Goal: Task Accomplishment & Management: Use online tool/utility

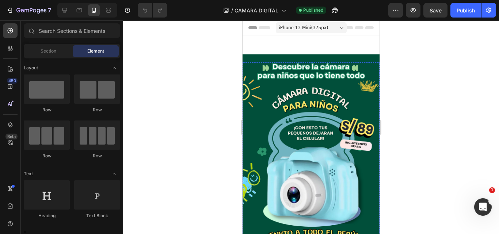
drag, startPoint x: 243, startPoint y: 20, endPoint x: 263, endPoint y: 142, distance: 123.1
click at [288, 148] on img at bounding box center [311, 155] width 137 height 203
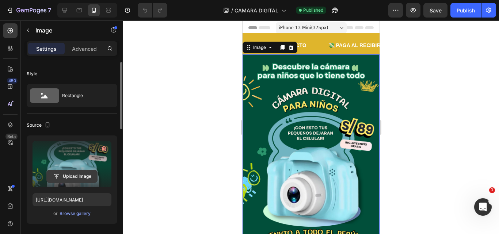
click at [69, 177] on input "file" at bounding box center [72, 176] width 50 height 12
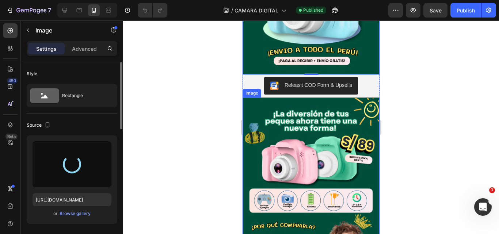
scroll to position [292, 0]
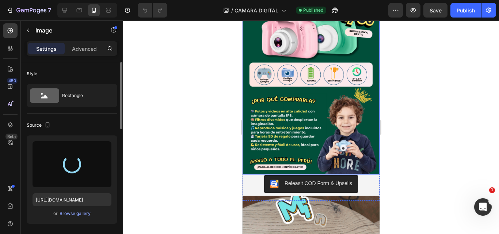
type input "https://cdn.shopify.com/s/files/1/0641/6465/9267/files/gempages_573437835185489…"
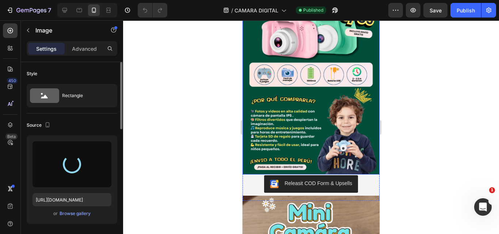
scroll to position [256, 0]
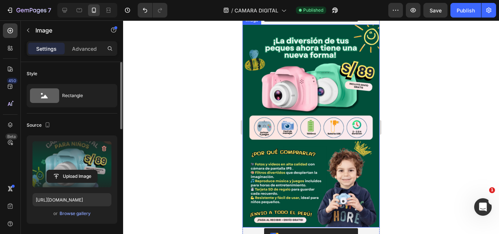
click at [299, 113] on img at bounding box center [311, 125] width 137 height 203
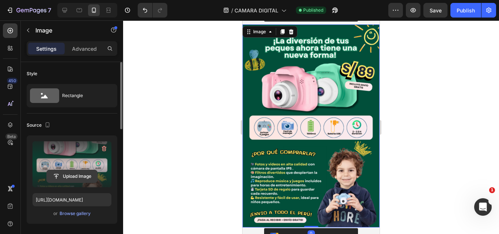
click at [73, 173] on input "file" at bounding box center [72, 176] width 50 height 12
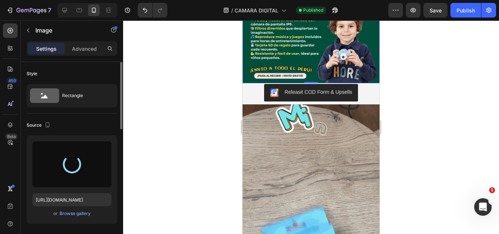
scroll to position [439, 0]
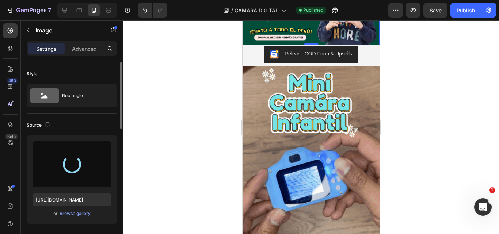
type input "https://cdn.shopify.com/s/files/1/0641/6465/9267/files/gempages_573437835185489…"
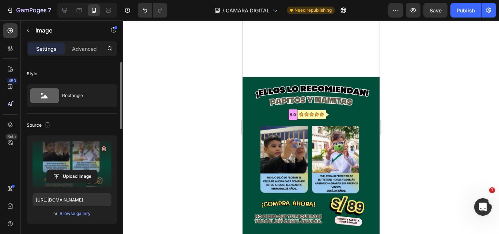
scroll to position [695, 0]
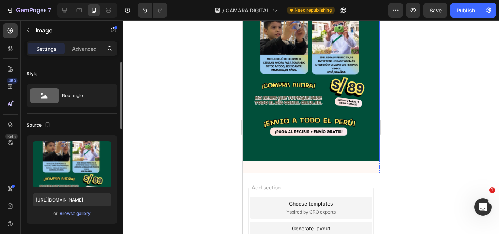
click at [332, 126] on img at bounding box center [311, 59] width 137 height 203
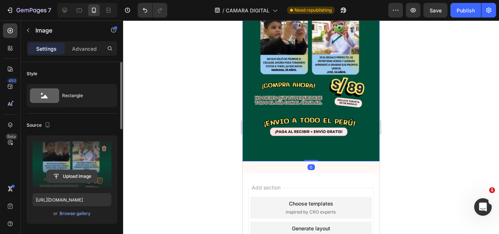
click at [75, 180] on input "file" at bounding box center [72, 176] width 50 height 12
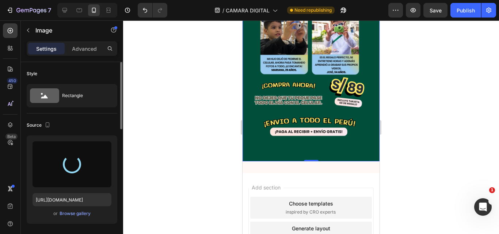
type input "https://cdn.shopify.com/s/files/1/0641/6465/9267/files/gempages_573437835185489…"
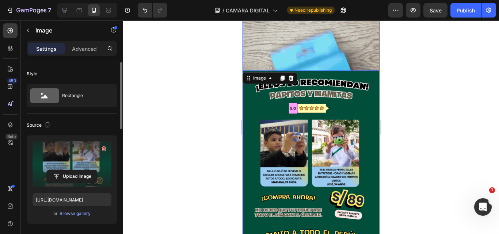
scroll to position [656, 0]
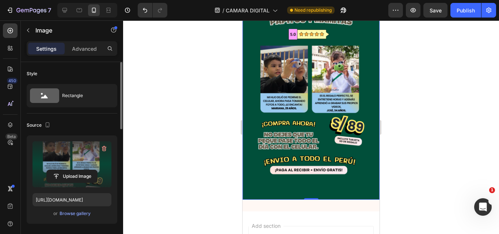
click at [416, 127] on div at bounding box center [311, 127] width 376 height 214
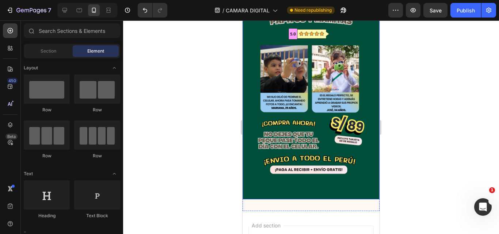
scroll to position [766, 0]
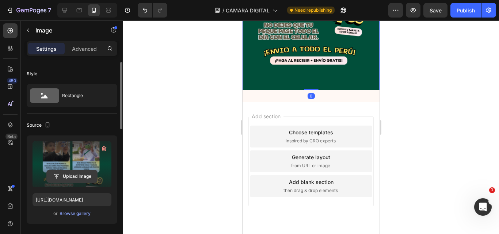
click at [69, 178] on input "file" at bounding box center [72, 176] width 50 height 12
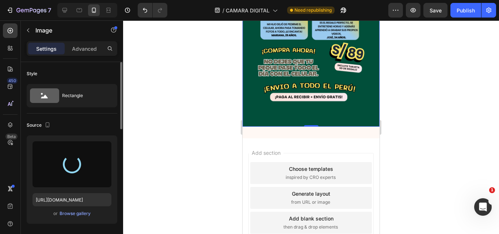
scroll to position [693, 0]
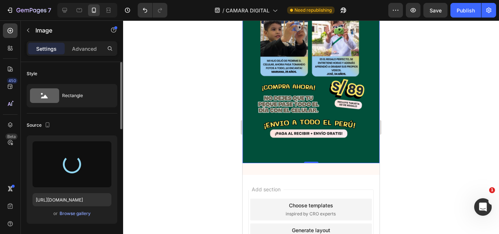
type input "https://cdn.shopify.com/s/files/1/0641/6465/9267/files/gempages_573437835185489…"
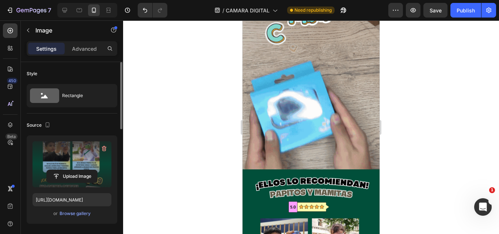
scroll to position [578, 0]
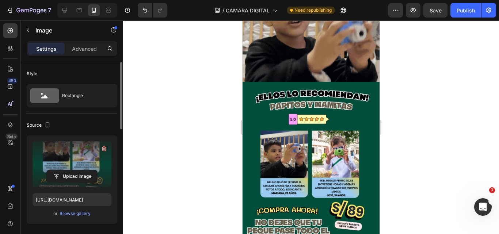
click at [303, 159] on img at bounding box center [311, 183] width 137 height 203
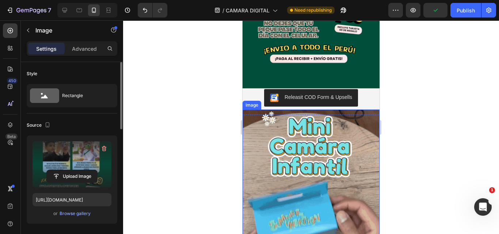
scroll to position [176, 0]
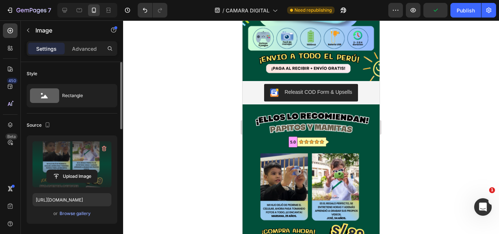
click at [291, 186] on img at bounding box center [311, 206] width 137 height 203
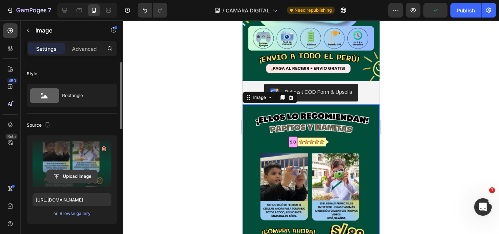
click at [61, 179] on input "file" at bounding box center [72, 176] width 50 height 12
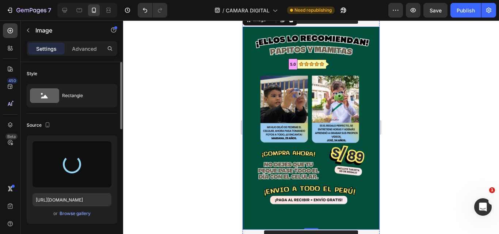
scroll to position [286, 0]
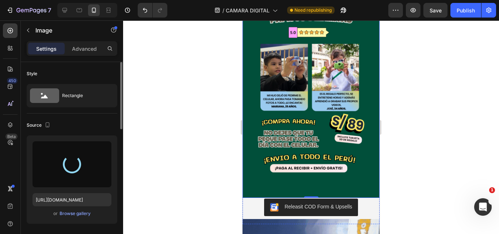
type input "https://cdn.shopify.com/s/files/1/0641/6465/9267/files/gempages_573437835185489…"
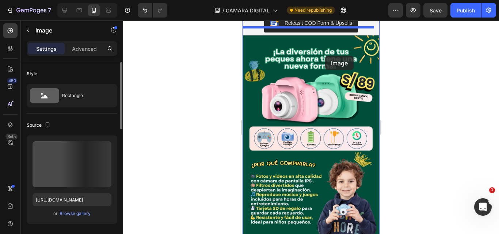
scroll to position [199, 0]
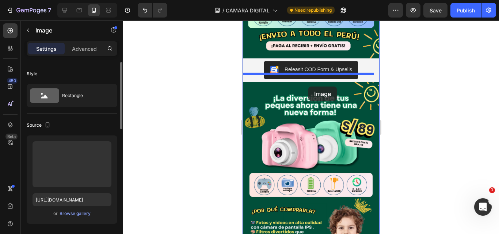
drag, startPoint x: 305, startPoint y: 190, endPoint x: 311, endPoint y: 82, distance: 109.1
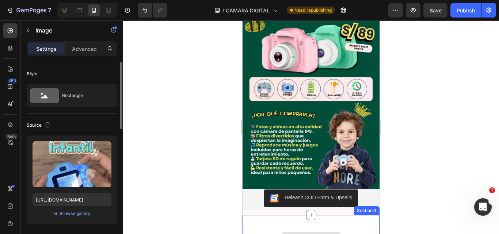
scroll to position [454, 0]
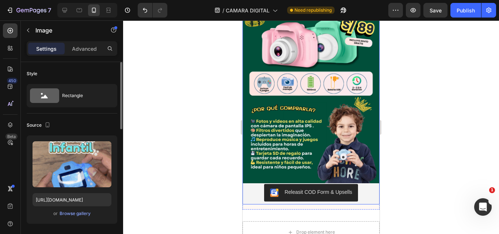
click at [310, 189] on div "Releasit COD Form & Upsells" at bounding box center [319, 193] width 68 height 8
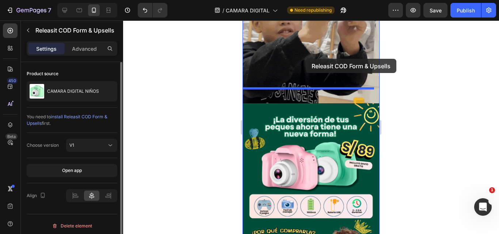
scroll to position [330, 0]
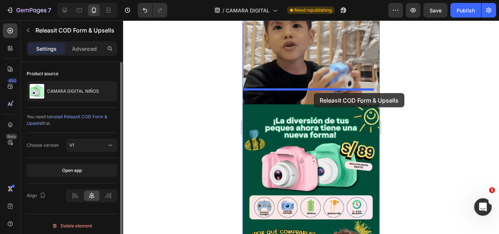
drag, startPoint x: 310, startPoint y: 173, endPoint x: 316, endPoint y: 88, distance: 85.4
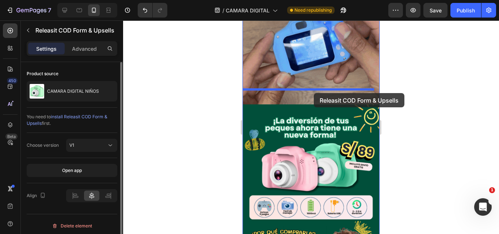
click at [315, 92] on div "iPhone 13 Mini ( 375 px) iPhone 13 Mini iPhone 13 Pro iPhone 11 Pro Max iPhone …" at bounding box center [311, 209] width 137 height 1039
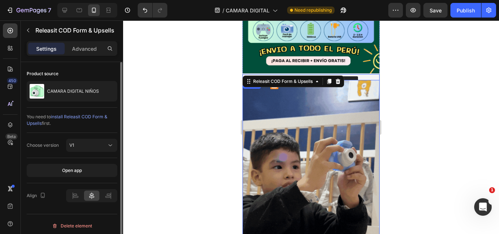
scroll to position [148, 0]
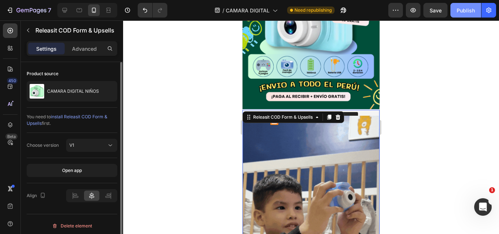
click at [471, 16] on button "Publish" at bounding box center [466, 10] width 31 height 15
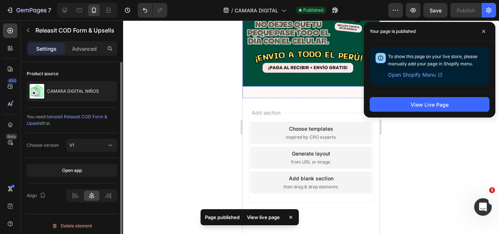
scroll to position [802, 0]
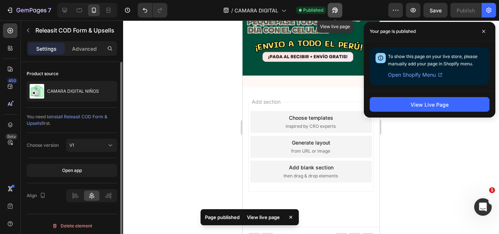
click at [334, 11] on icon "button" at bounding box center [333, 12] width 2 height 2
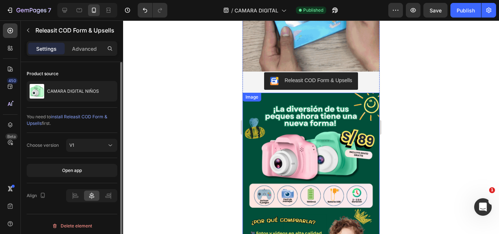
scroll to position [327, 0]
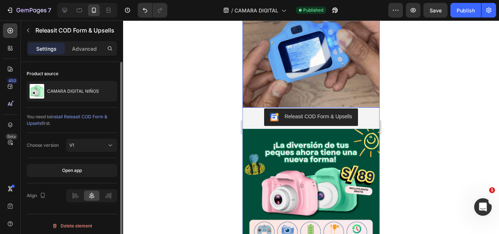
click at [309, 75] on img at bounding box center [311, 21] width 137 height 171
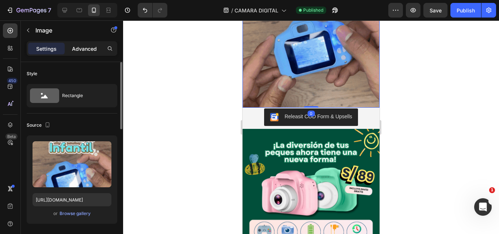
click at [94, 50] on p "Advanced" at bounding box center [84, 49] width 25 height 8
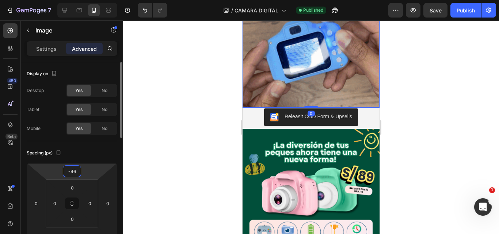
click at [78, 171] on input "-46" at bounding box center [72, 171] width 15 height 11
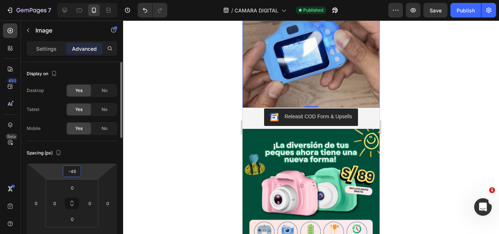
click at [78, 171] on input "-46" at bounding box center [72, 171] width 15 height 11
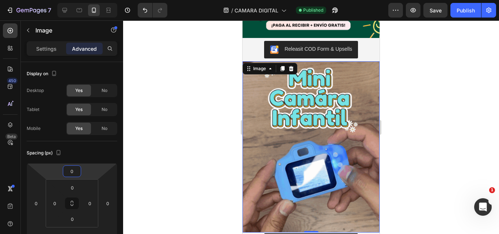
scroll to position [254, 0]
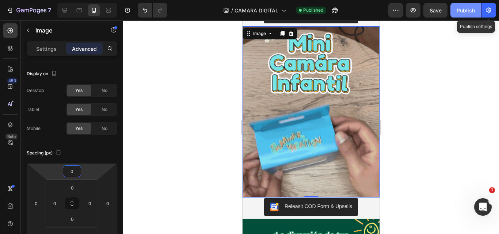
type input "0"
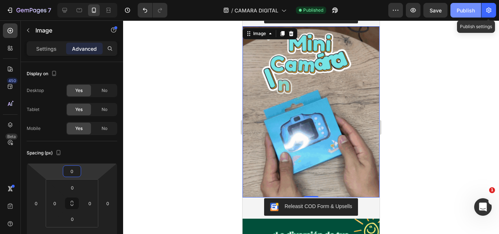
click at [474, 12] on div "Publish" at bounding box center [466, 11] width 18 height 8
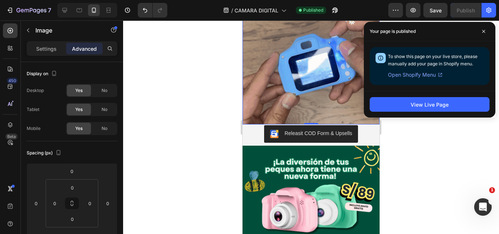
scroll to position [510, 0]
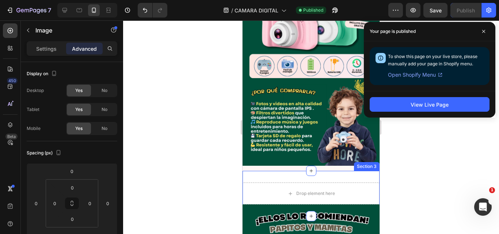
click at [333, 171] on div "Drop element here Section 3" at bounding box center [311, 193] width 137 height 45
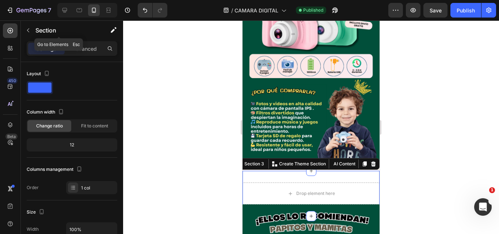
click at [30, 31] on icon "button" at bounding box center [28, 30] width 6 height 6
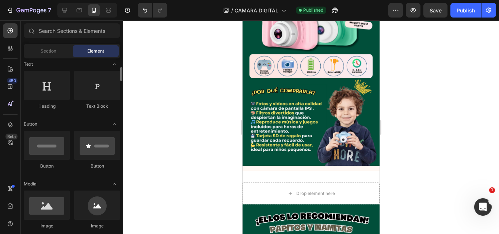
scroll to position [146, 0]
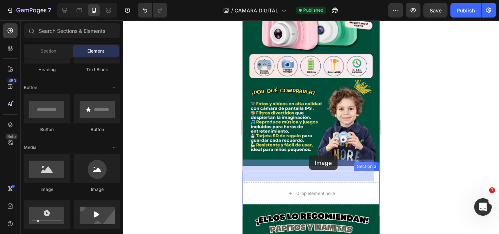
drag, startPoint x: 476, startPoint y: 186, endPoint x: 309, endPoint y: 156, distance: 170.1
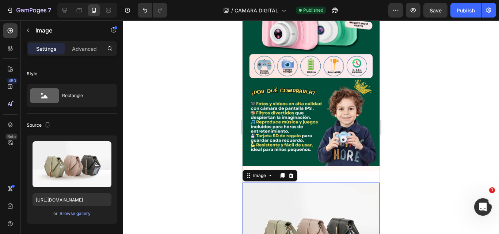
scroll to position [620, 0]
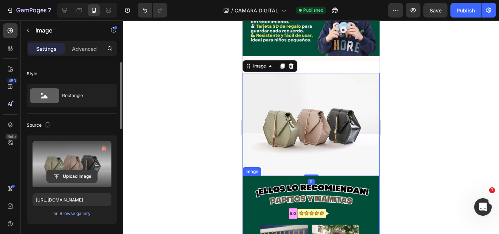
click at [73, 174] on input "file" at bounding box center [72, 176] width 50 height 12
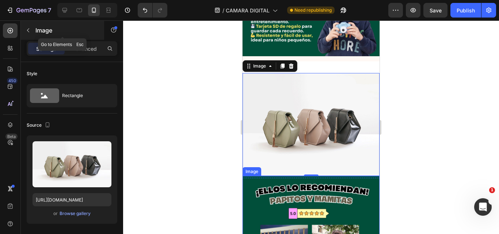
click at [42, 26] on p "Image" at bounding box center [66, 30] width 62 height 9
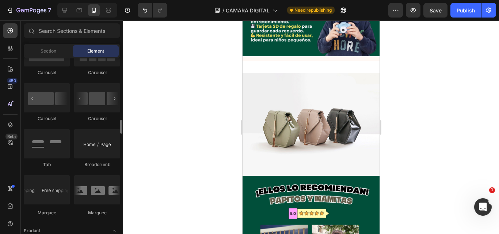
scroll to position [731, 0]
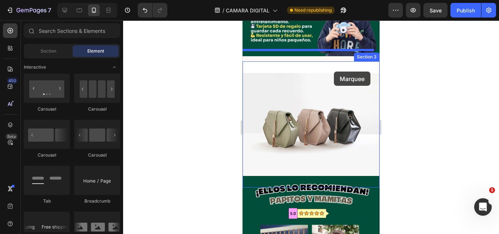
drag, startPoint x: 345, startPoint y: 250, endPoint x: 306, endPoint y: 98, distance: 157.6
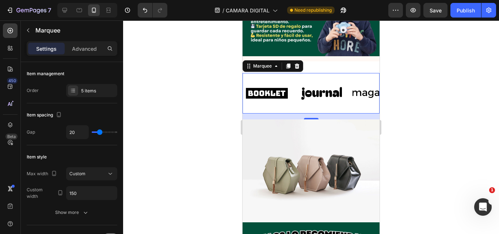
click at [329, 120] on img at bounding box center [311, 171] width 137 height 103
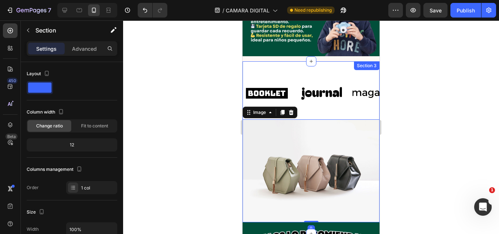
click at [299, 93] on div "Image Image Image Image Image Image Image Image Image Image Marquee" at bounding box center [311, 96] width 137 height 46
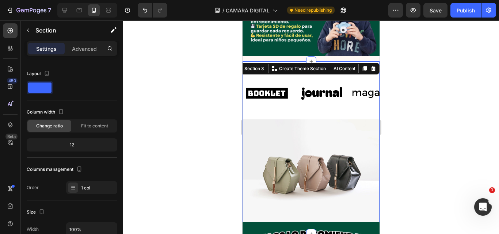
click at [291, 120] on img at bounding box center [311, 171] width 137 height 103
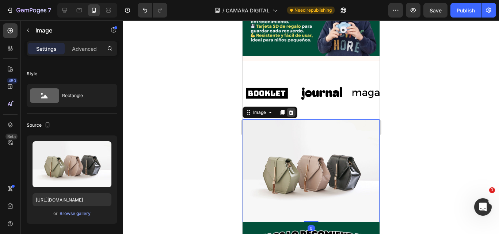
click at [288, 108] on div at bounding box center [291, 112] width 9 height 9
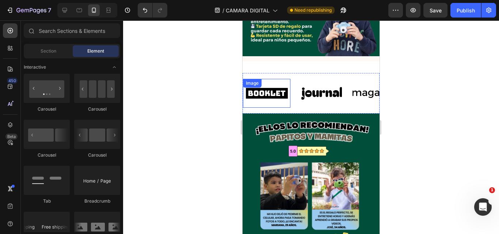
click at [263, 83] on img at bounding box center [267, 93] width 48 height 20
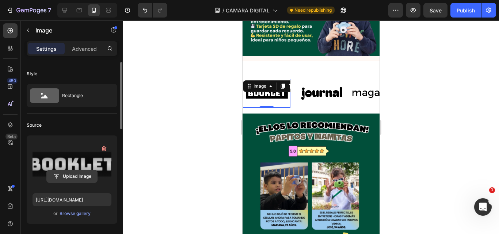
click at [75, 175] on input "file" at bounding box center [72, 176] width 50 height 12
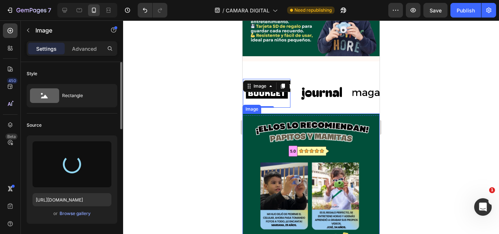
type input "https://cdn.shopify.com/s/files/1/0641/6465/9267/files/gempages_573437835185489…"
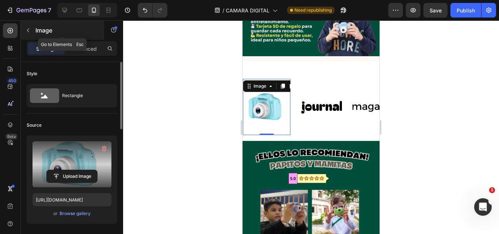
click at [24, 30] on button "button" at bounding box center [28, 30] width 12 height 12
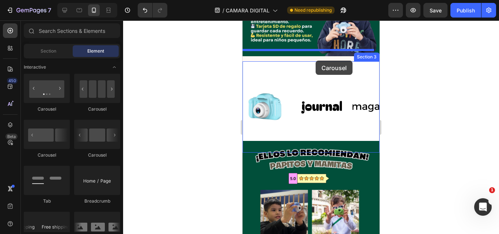
drag, startPoint x: 345, startPoint y: 121, endPoint x: 316, endPoint y: 61, distance: 66.9
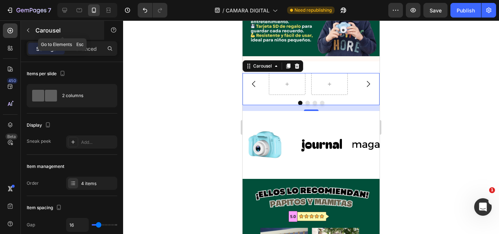
click at [31, 34] on button "button" at bounding box center [28, 30] width 12 height 12
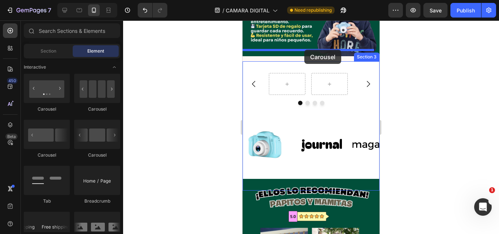
drag, startPoint x: 291, startPoint y: 107, endPoint x: 305, endPoint y: 50, distance: 58.5
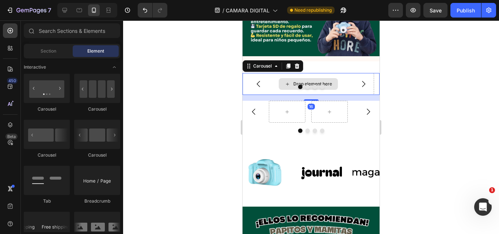
click at [316, 78] on div "Drop element here" at bounding box center [308, 84] width 59 height 12
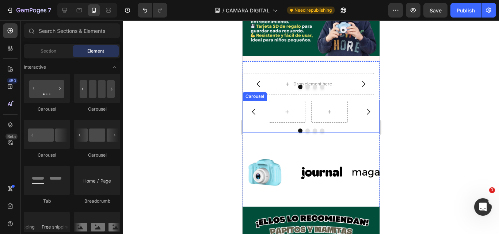
click at [358, 102] on button "Carousel Next Arrow" at bounding box center [368, 112] width 20 height 20
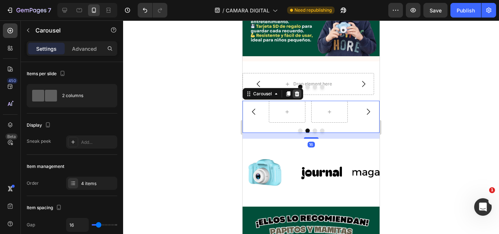
click at [294, 91] on icon at bounding box center [297, 94] width 6 height 6
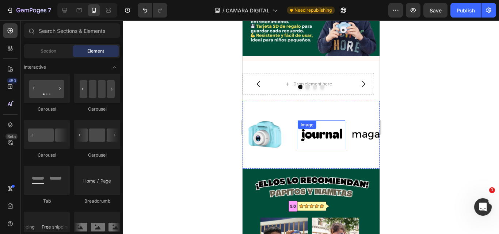
click at [320, 125] on img at bounding box center [322, 135] width 48 height 20
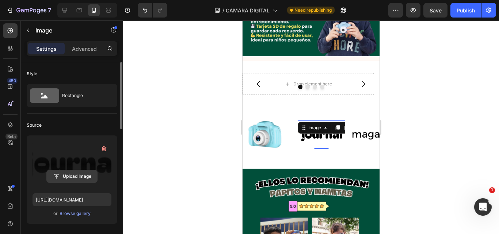
click at [59, 175] on input "file" at bounding box center [72, 176] width 50 height 12
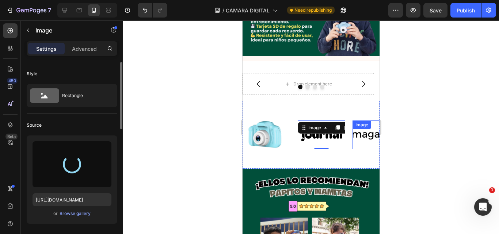
type input "https://cdn.shopify.com/s/files/1/0641/6465/9267/files/gempages_573437835185489…"
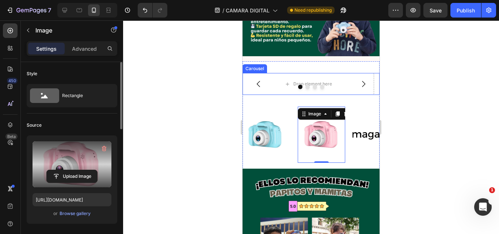
click at [359, 74] on button "Carousel Next Arrow" at bounding box center [364, 84] width 20 height 20
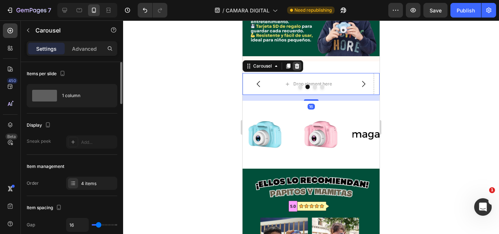
click at [295, 63] on icon at bounding box center [297, 66] width 6 height 6
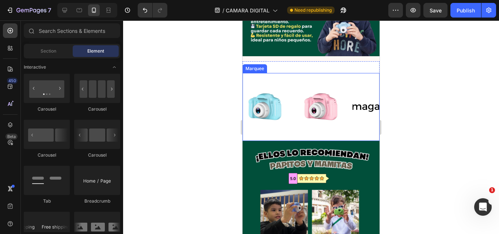
click at [311, 73] on div "Image Image Image Image Image Image Image Image Image Image Marquee" at bounding box center [311, 107] width 137 height 68
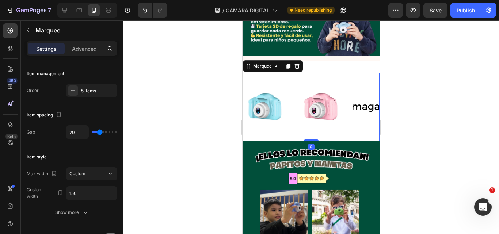
click at [90, 55] on div "Settings Advanced" at bounding box center [72, 48] width 91 height 15
click at [88, 53] on div "Advanced" at bounding box center [84, 49] width 37 height 12
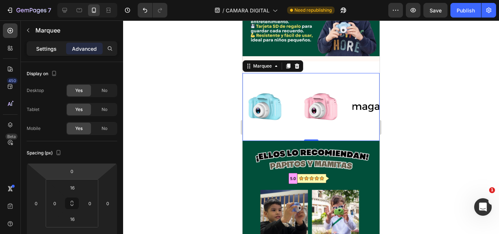
click at [45, 53] on div "Settings" at bounding box center [46, 49] width 37 height 12
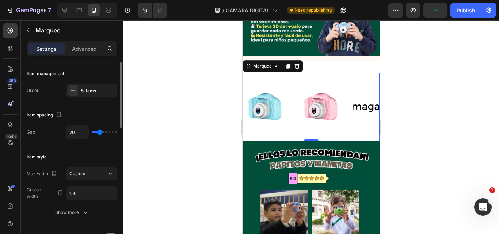
click at [103, 146] on div "Item management Order 5 items" at bounding box center [72, 186] width 91 height 80
click at [98, 90] on div "5 items" at bounding box center [98, 91] width 34 height 7
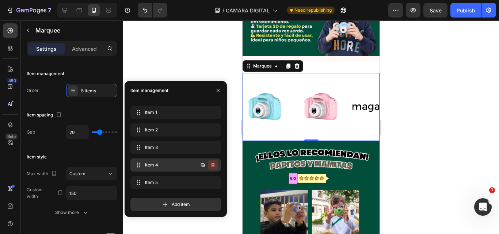
click at [215, 166] on icon "button" at bounding box center [213, 165] width 6 height 6
click at [213, 169] on button "Delete" at bounding box center [208, 165] width 20 height 10
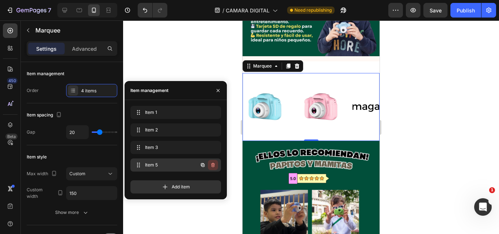
click at [214, 165] on icon "button" at bounding box center [213, 165] width 4 height 4
click at [213, 165] on div "Delete" at bounding box center [208, 165] width 14 height 7
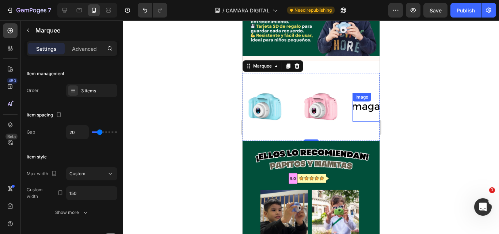
click at [369, 97] on img at bounding box center [377, 107] width 48 height 20
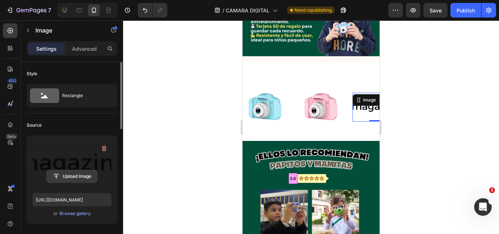
click at [79, 178] on input "file" at bounding box center [72, 176] width 50 height 12
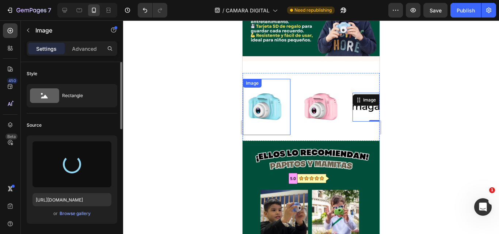
type input "https://cdn.shopify.com/s/files/1/0641/6465/9267/files/gempages_573437835185489…"
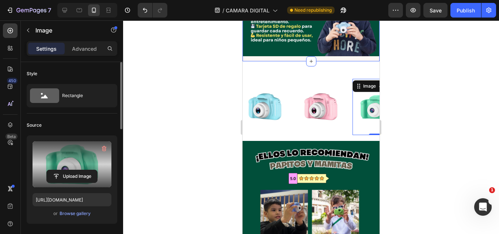
click at [292, 61] on div "Image Image Image 0 Image Image Image 0 Marquee Section 3" at bounding box center [311, 106] width 137 height 91
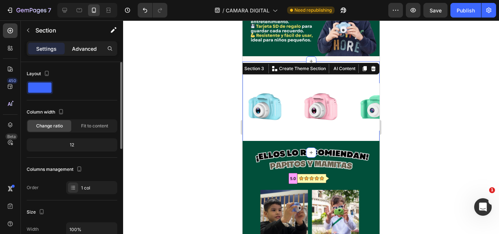
click at [75, 52] on p "Advanced" at bounding box center [84, 49] width 25 height 8
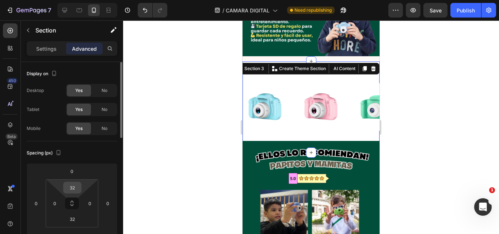
click at [73, 186] on input "32" at bounding box center [72, 187] width 15 height 11
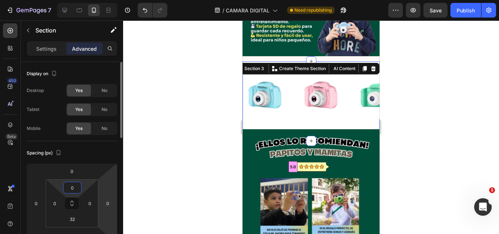
type input "0"
click at [109, 0] on html "7 Version history / CAMARA DIGITAL Need republishing Preview Save Publish 450 B…" at bounding box center [249, 0] width 499 height 0
click at [428, 80] on div at bounding box center [311, 127] width 376 height 214
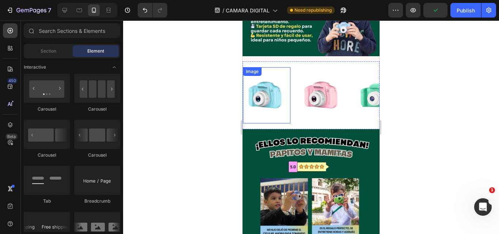
click at [290, 72] on img at bounding box center [267, 96] width 48 height 48
click at [290, 67] on div "Image" at bounding box center [267, 95] width 48 height 56
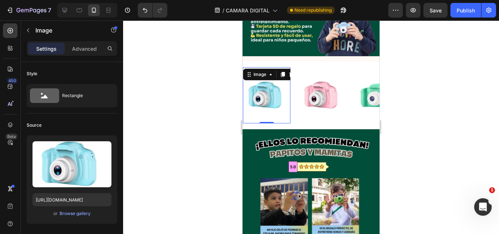
click at [313, 60] on div "Image" at bounding box center [308, 63] width 16 height 7
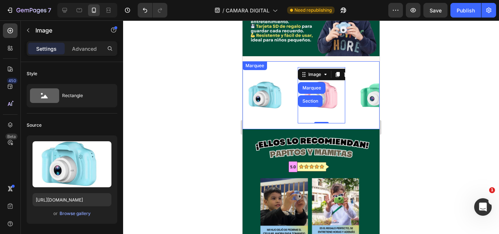
click at [277, 72] on img at bounding box center [267, 96] width 48 height 48
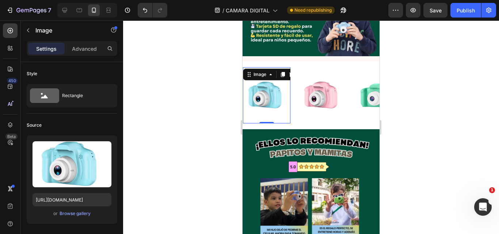
click at [279, 61] on div "Image 0 Image Image Image 0 Image Image Marquee" at bounding box center [311, 95] width 137 height 68
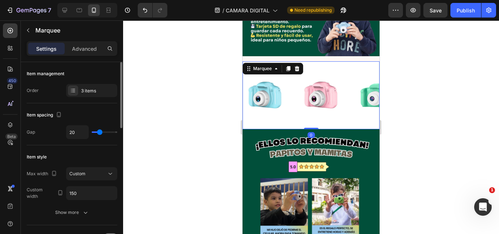
type input "25"
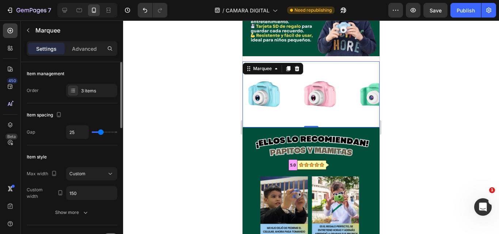
type input "27"
type input "28"
type input "31"
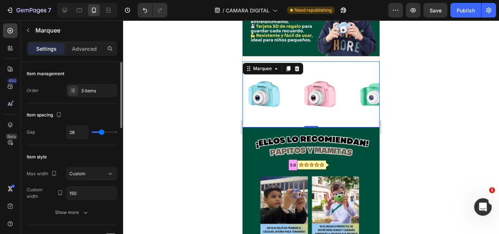
type input "31"
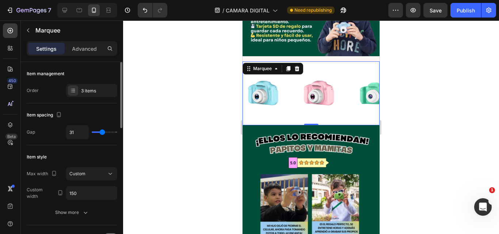
type input "33"
type input "34"
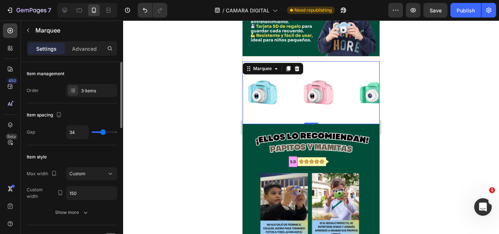
type input "3"
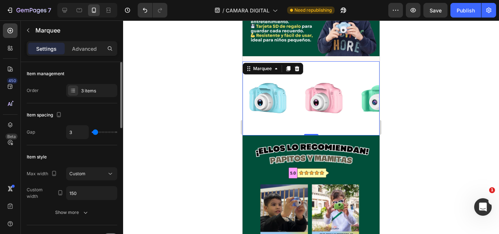
type input "1"
type input "0"
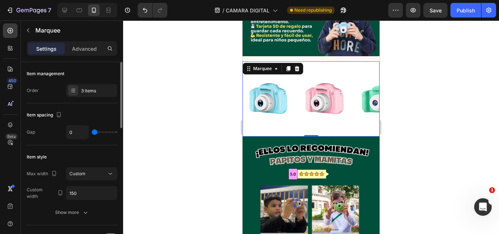
drag, startPoint x: 101, startPoint y: 133, endPoint x: 108, endPoint y: 123, distance: 12.6
type input "0"
click at [92, 133] on input "range" at bounding box center [105, 132] width 26 height 1
click at [440, 95] on div at bounding box center [311, 127] width 376 height 214
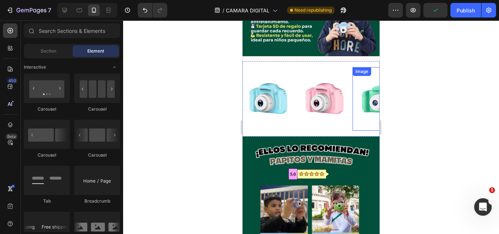
click at [358, 67] on div "Image" at bounding box center [362, 71] width 19 height 9
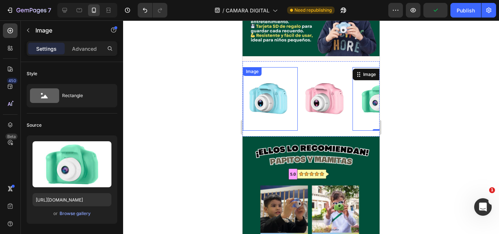
click at [284, 67] on div "Image" at bounding box center [270, 99] width 55 height 64
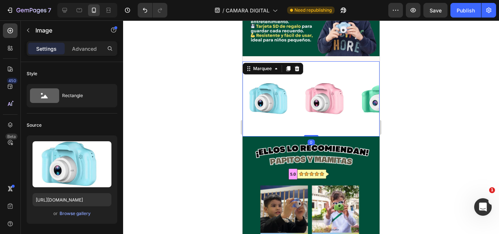
click at [301, 61] on div "Image Image Image Image Image Image Marquee 0" at bounding box center [311, 98] width 137 height 75
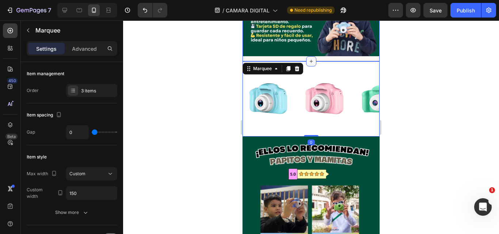
click at [307, 56] on div at bounding box center [311, 61] width 10 height 10
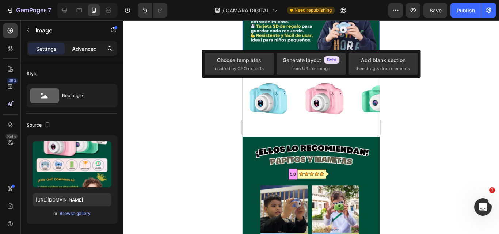
click at [83, 50] on p "Advanced" at bounding box center [84, 49] width 25 height 8
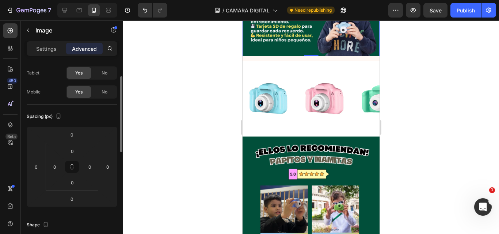
scroll to position [73, 0]
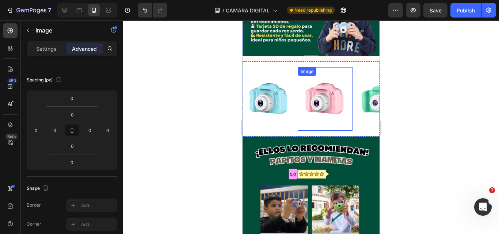
click at [311, 68] on div "Image" at bounding box center [307, 71] width 16 height 7
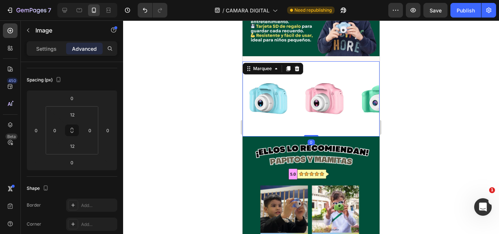
click at [336, 61] on div "Image Image Image Image Image Image Marquee 0" at bounding box center [311, 98] width 137 height 75
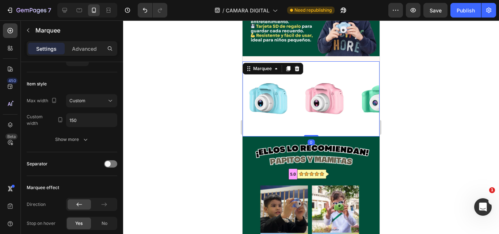
scroll to position [0, 0]
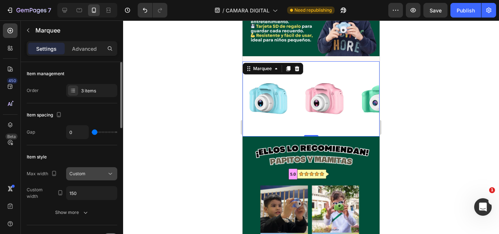
click at [87, 175] on div "Custom" at bounding box center [87, 174] width 37 height 7
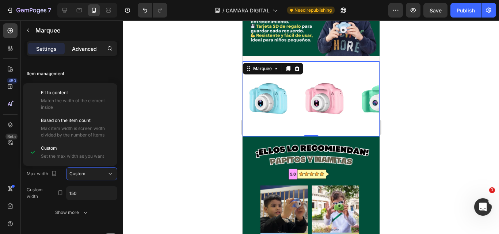
click at [85, 54] on div "Advanced" at bounding box center [84, 49] width 37 height 12
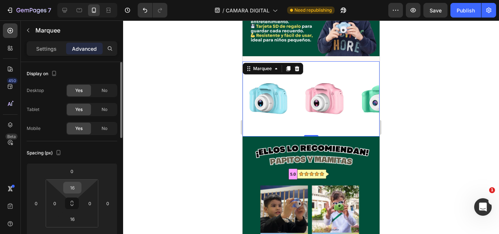
click at [75, 186] on input "16" at bounding box center [72, 187] width 15 height 11
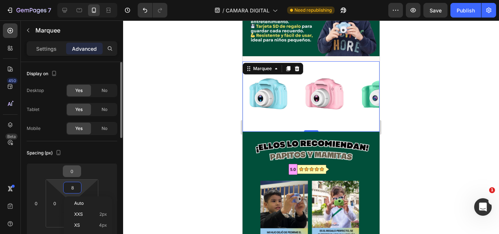
type input "9"
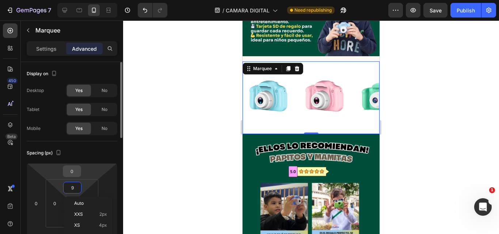
click at [78, 173] on input "0" at bounding box center [72, 171] width 15 height 11
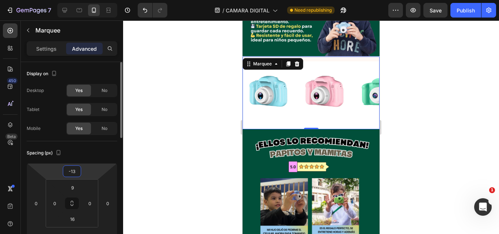
type input "-14"
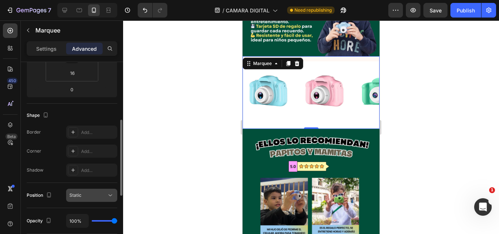
scroll to position [219, 0]
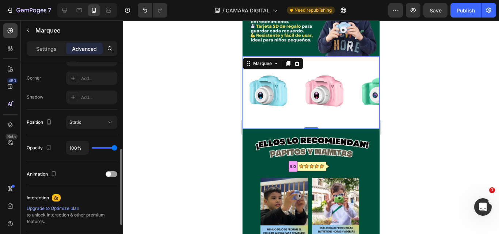
click at [166, 150] on div at bounding box center [311, 127] width 376 height 214
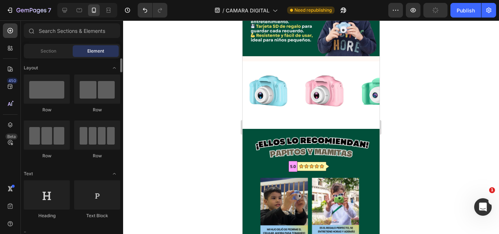
scroll to position [73, 0]
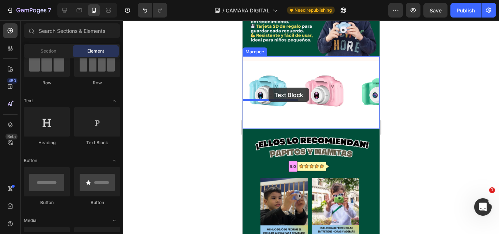
drag, startPoint x: 336, startPoint y: 152, endPoint x: 269, endPoint y: 88, distance: 92.6
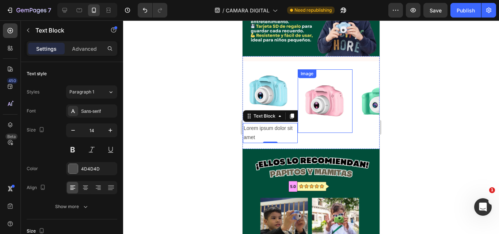
click at [337, 109] on div "Image" at bounding box center [325, 101] width 55 height 64
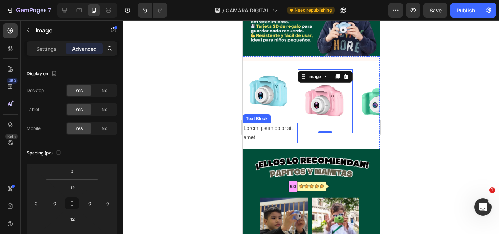
click at [269, 123] on div "Lorem ipsum dolor sit amet" at bounding box center [270, 133] width 55 height 20
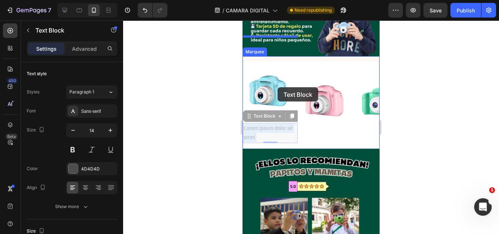
drag, startPoint x: 274, startPoint y: 99, endPoint x: 278, endPoint y: 87, distance: 11.9
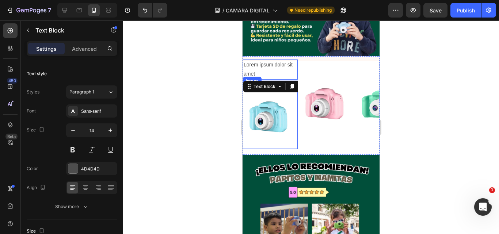
click at [299, 90] on img at bounding box center [325, 104] width 55 height 55
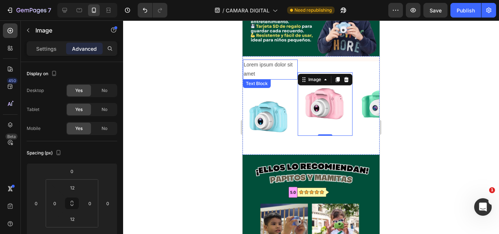
click at [333, 60] on div "Lorem ipsum dolor sit amet Text Block Image Image 0 Image" at bounding box center [325, 104] width 165 height 89
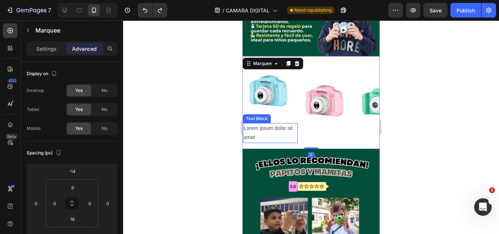
click at [286, 124] on p "Lorem ipsum dolor sit amet" at bounding box center [270, 133] width 53 height 18
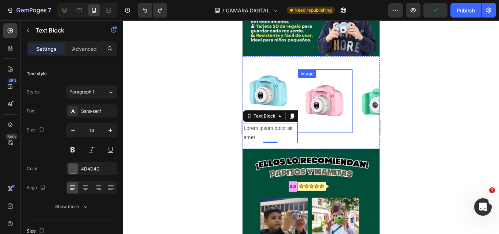
click at [307, 108] on div "Image" at bounding box center [325, 101] width 55 height 64
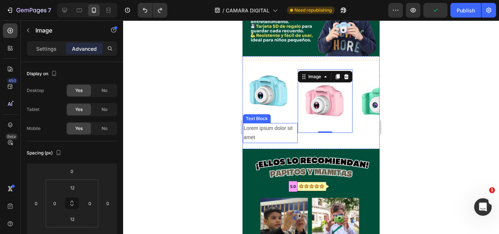
click at [273, 124] on p "Lorem ipsum dolor sit amet" at bounding box center [270, 133] width 53 height 18
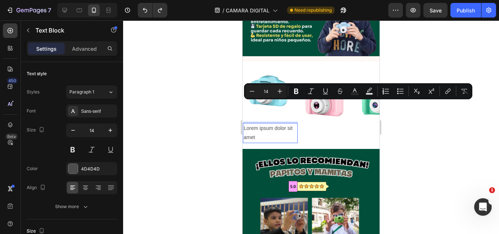
click at [273, 124] on p "Lorem ipsum dolor sit amet" at bounding box center [270, 133] width 53 height 18
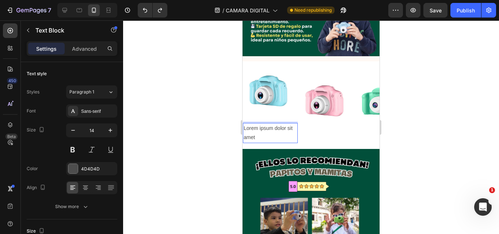
click at [272, 124] on p "Lorem ipsum dolor sit amet" at bounding box center [270, 133] width 53 height 18
click at [273, 124] on p "Lorem ipsum dolor sit amet" at bounding box center [270, 133] width 53 height 18
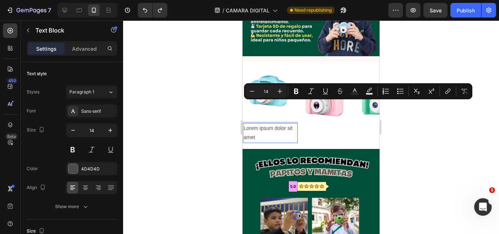
click at [269, 124] on p "Lorem ipsum dolor sit amet" at bounding box center [270, 133] width 53 height 18
drag, startPoint x: 262, startPoint y: 114, endPoint x: 240, endPoint y: 100, distance: 26.2
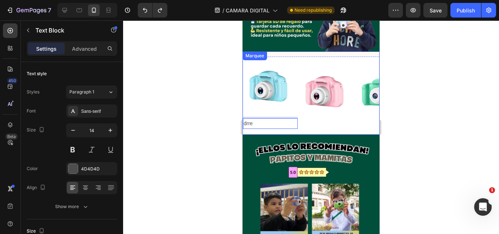
scroll to position [620, 0]
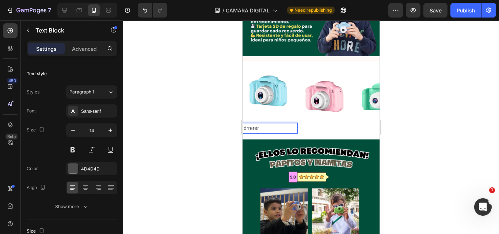
click at [426, 108] on div at bounding box center [311, 127] width 376 height 214
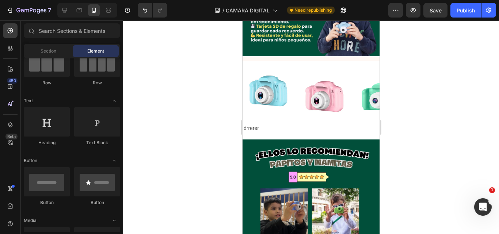
click at [462, 19] on div "7 Version history / CAMARA DIGITAL Need republishing Preview Save Publish" at bounding box center [249, 10] width 499 height 21
click at [460, 15] on button "Publish" at bounding box center [466, 10] width 31 height 15
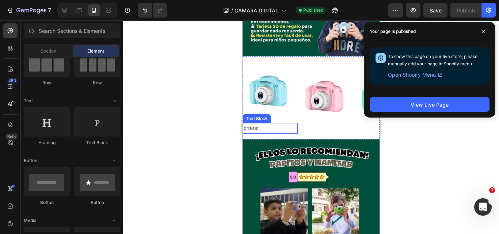
click at [267, 124] on p "drrerer" at bounding box center [270, 128] width 53 height 9
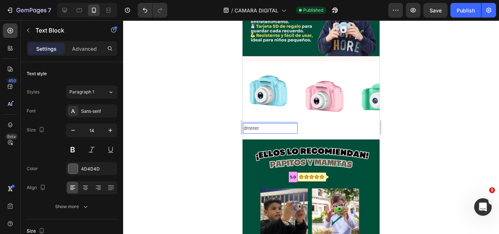
click at [261, 124] on p "drrerer" at bounding box center [270, 128] width 53 height 9
click at [257, 124] on p "drrerer" at bounding box center [270, 128] width 53 height 9
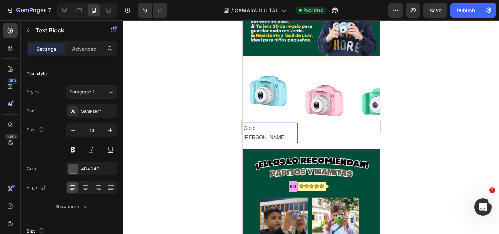
click at [269, 124] on p "Color Celeste" at bounding box center [270, 133] width 53 height 18
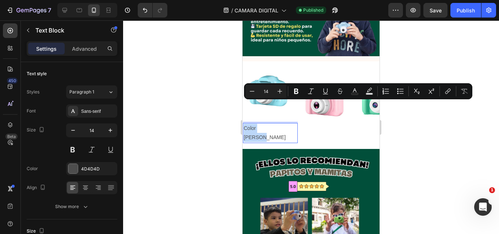
click at [269, 124] on p "Color Celeste" at bounding box center [270, 133] width 53 height 18
click at [90, 189] on div at bounding box center [85, 188] width 11 height 12
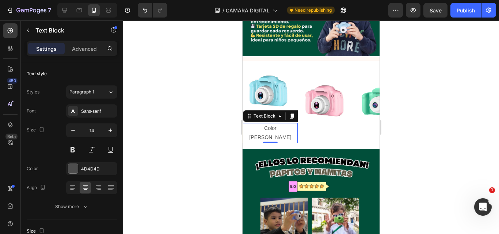
click at [284, 124] on p "Color Celeste" at bounding box center [270, 133] width 53 height 18
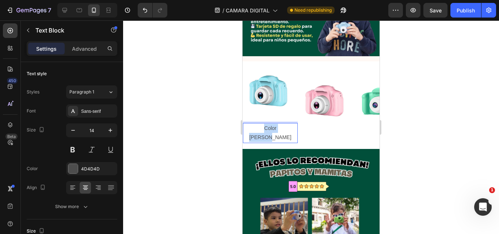
click at [284, 124] on p "Color Celeste" at bounding box center [270, 133] width 53 height 18
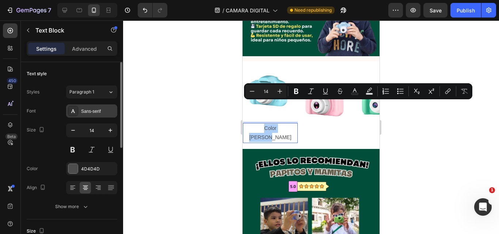
click at [94, 115] on div "Sans-serif" at bounding box center [91, 111] width 51 height 13
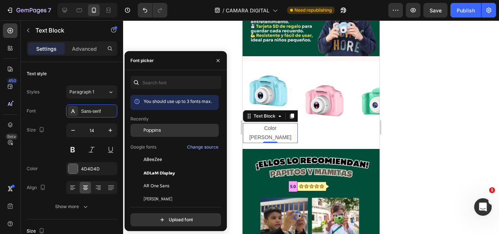
click at [167, 128] on div "Poppins" at bounding box center [181, 130] width 74 height 7
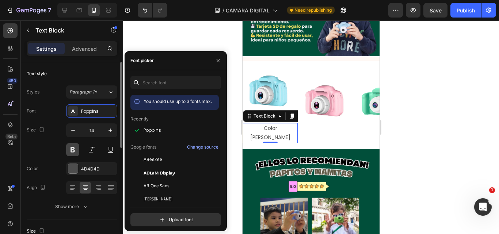
click at [75, 150] on button at bounding box center [72, 149] width 13 height 13
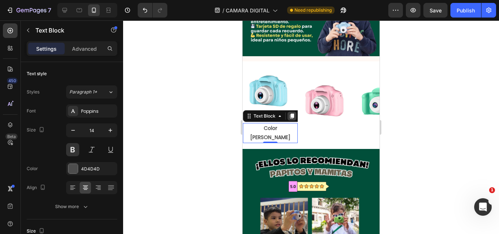
click at [294, 113] on icon at bounding box center [292, 116] width 6 height 6
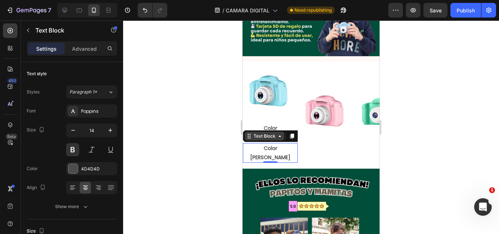
scroll to position [219, 0]
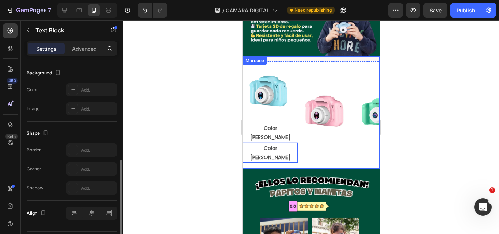
drag, startPoint x: 313, startPoint y: 116, endPoint x: 298, endPoint y: 114, distance: 14.3
click at [312, 116] on div "Image Color Celeste Text Block Color Celeste Text Block 0 Image Image" at bounding box center [325, 111] width 165 height 103
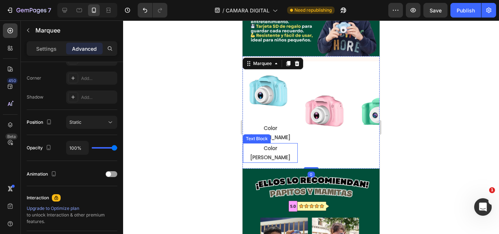
scroll to position [0, 0]
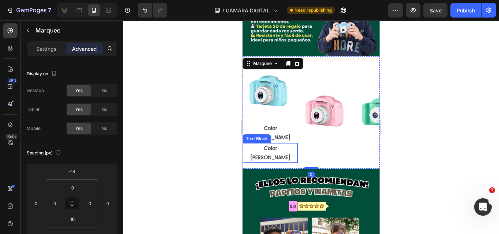
click at [283, 144] on p "Color Celeste" at bounding box center [270, 153] width 53 height 18
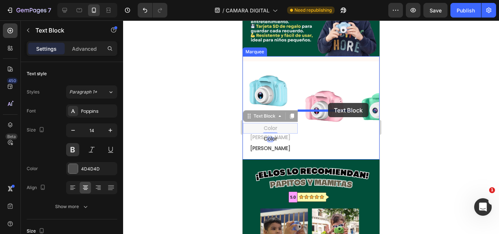
drag, startPoint x: 268, startPoint y: 111, endPoint x: 328, endPoint y: 103, distance: 60.8
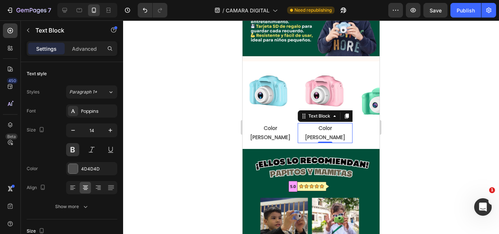
click at [325, 124] on p "Color Celeste" at bounding box center [325, 133] width 53 height 18
click at [343, 124] on p "Color Rosado" at bounding box center [325, 133] width 53 height 18
click at [352, 124] on p "Color Rosado" at bounding box center [325, 133] width 53 height 18
click at [351, 124] on p "Color Rosado" at bounding box center [325, 133] width 53 height 18
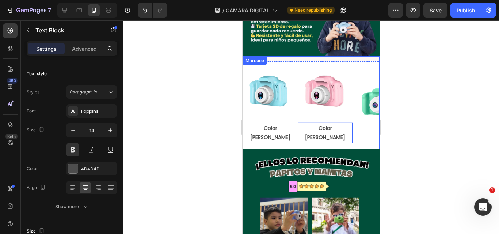
click at [358, 108] on div "Image Color Celeste Text Block Image Color Rosado Text Block 0 Image" at bounding box center [325, 101] width 165 height 83
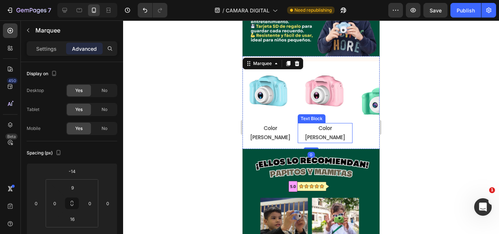
click at [350, 124] on p "Color Rosado" at bounding box center [325, 133] width 53 height 18
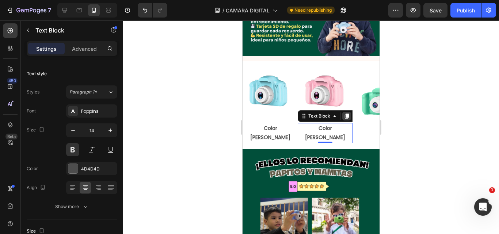
click at [345, 114] on icon at bounding box center [347, 116] width 4 height 5
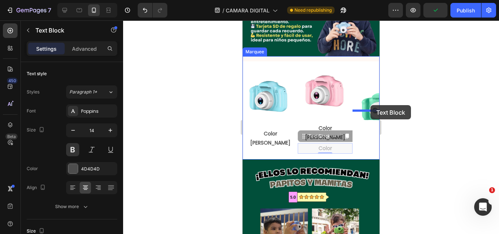
drag, startPoint x: 303, startPoint y: 105, endPoint x: 371, endPoint y: 105, distance: 67.3
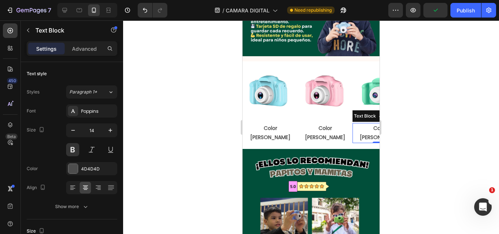
click at [361, 124] on p "Color Rosado" at bounding box center [380, 133] width 53 height 18
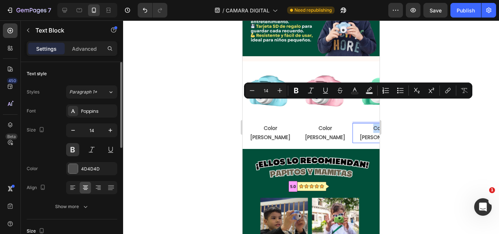
scroll to position [37, 0]
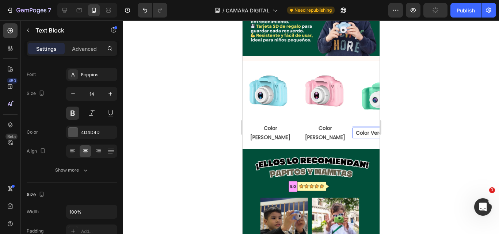
click at [450, 59] on div at bounding box center [311, 127] width 376 height 214
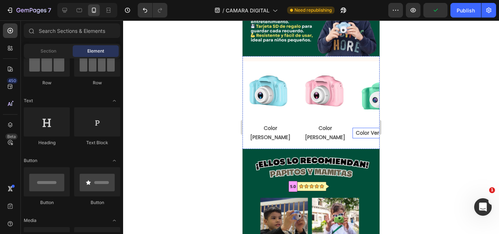
click at [361, 129] on p "Color VerdeRosado" at bounding box center [380, 133] width 53 height 9
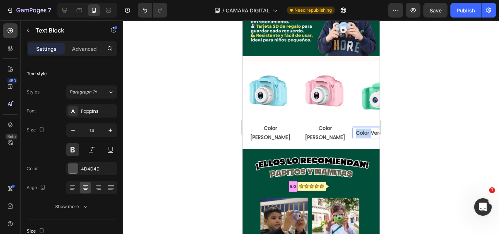
click at [361, 129] on p "Color VerdeRosado" at bounding box center [380, 133] width 53 height 9
click at [474, 11] on div "Publish" at bounding box center [466, 11] width 18 height 8
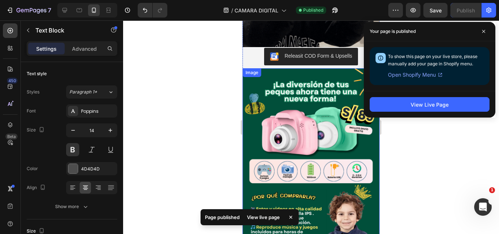
scroll to position [364, 0]
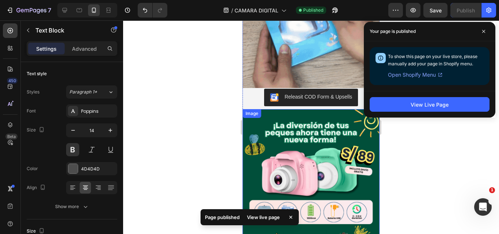
click at [295, 151] on img at bounding box center [311, 210] width 137 height 203
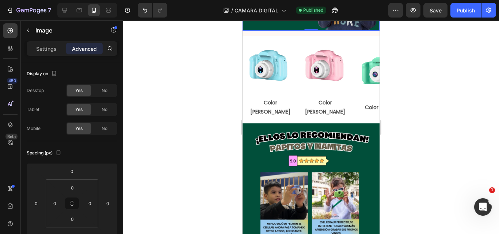
scroll to position [656, 0]
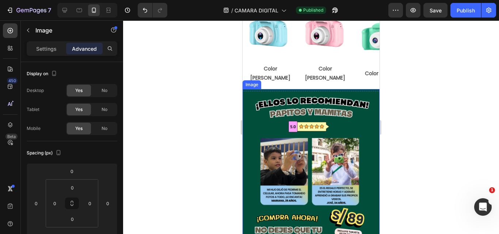
click at [295, 148] on img at bounding box center [311, 190] width 137 height 203
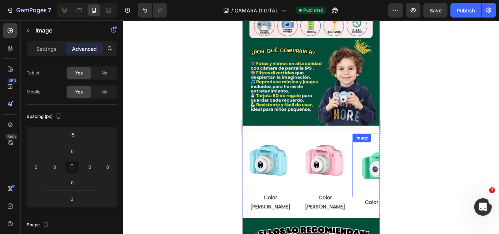
scroll to position [583, 0]
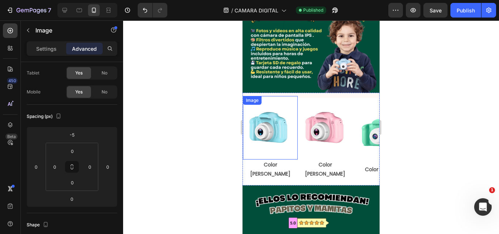
click at [279, 160] on p "Color Celeste" at bounding box center [270, 169] width 53 height 18
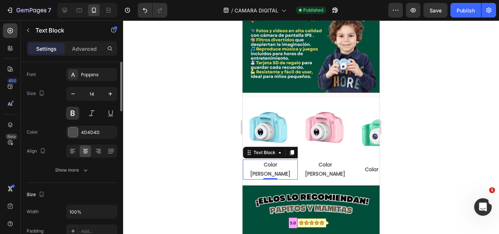
scroll to position [0, 0]
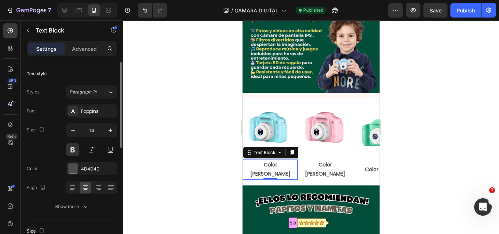
click at [290, 111] on img at bounding box center [270, 128] width 55 height 55
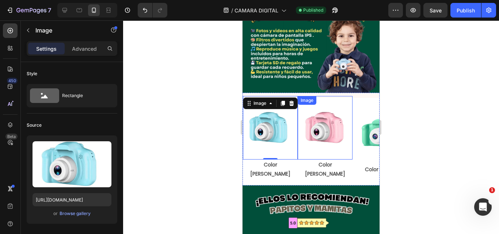
click at [307, 111] on img at bounding box center [325, 128] width 55 height 55
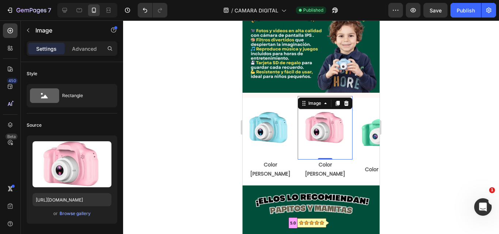
drag, startPoint x: 349, startPoint y: 108, endPoint x: 358, endPoint y: 108, distance: 9.1
click at [350, 108] on img at bounding box center [325, 128] width 55 height 55
click at [363, 108] on img at bounding box center [380, 132] width 55 height 55
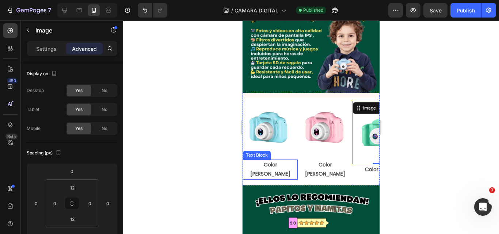
click at [276, 160] on p "Color Celeste" at bounding box center [270, 169] width 53 height 18
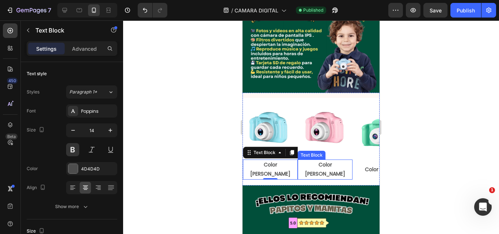
click at [319, 160] on p "Color Rosado" at bounding box center [325, 169] width 53 height 18
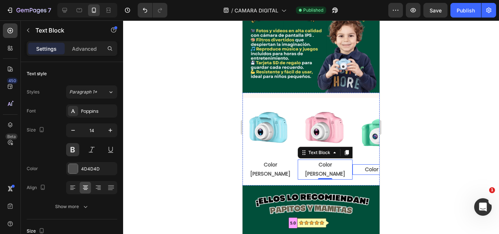
click at [359, 165] on p "Color Verde" at bounding box center [380, 169] width 53 height 9
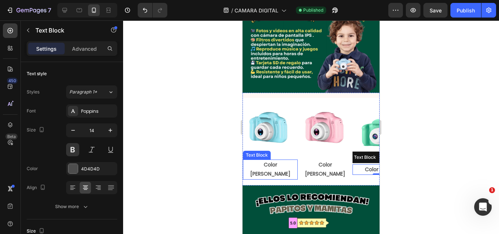
click at [270, 160] on div "Color Celeste Text Block" at bounding box center [270, 170] width 55 height 20
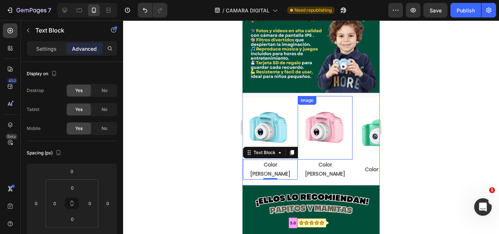
click at [323, 96] on div "Image" at bounding box center [325, 128] width 55 height 64
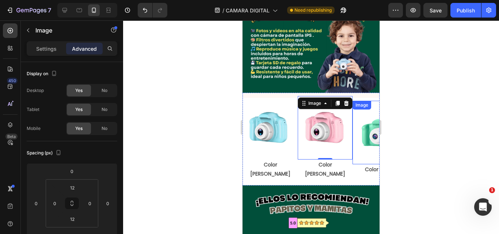
click at [369, 101] on div "Image" at bounding box center [380, 133] width 55 height 64
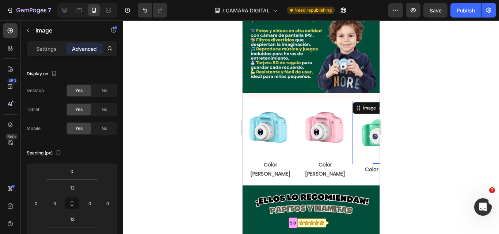
click at [332, 96] on div "Image" at bounding box center [325, 128] width 55 height 64
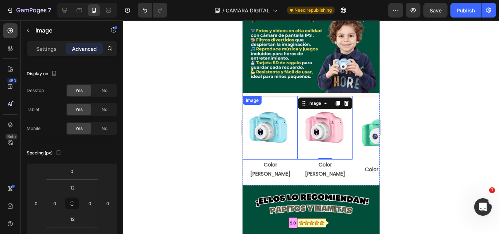
click at [270, 101] on img at bounding box center [270, 128] width 55 height 55
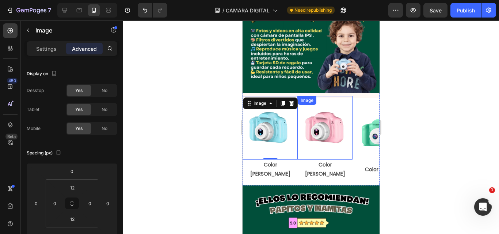
click at [330, 101] on img at bounding box center [325, 128] width 55 height 55
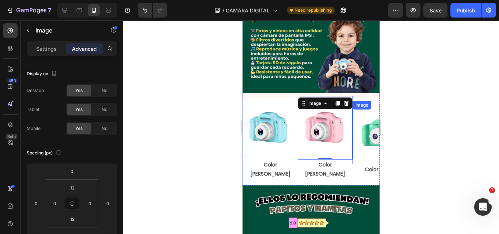
click at [363, 102] on div "Image" at bounding box center [362, 105] width 16 height 7
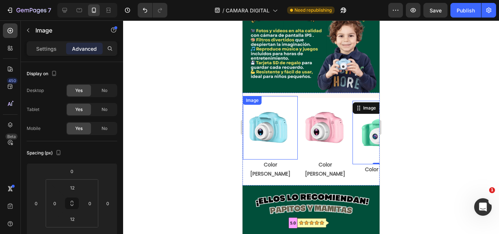
click at [276, 101] on img at bounding box center [270, 128] width 55 height 55
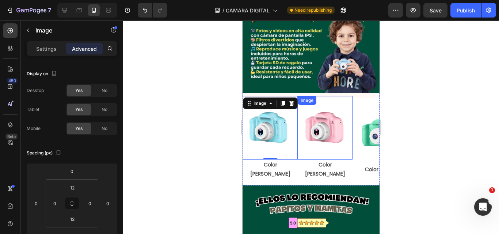
click at [340, 101] on img at bounding box center [325, 128] width 55 height 55
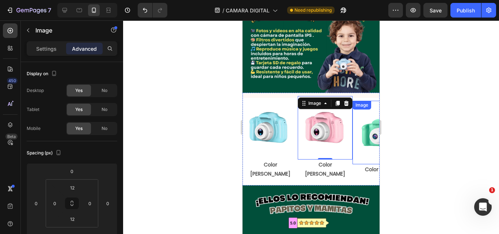
click at [363, 101] on div "Image" at bounding box center [362, 105] width 19 height 9
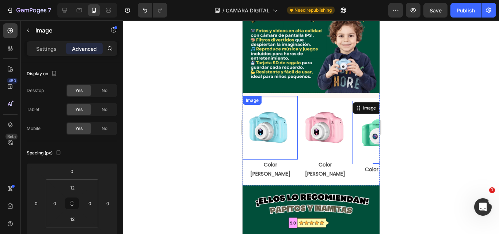
click at [264, 96] on div "Image" at bounding box center [270, 128] width 55 height 64
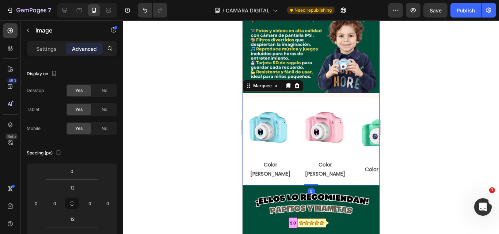
click at [289, 93] on div "Image Color Celeste Text Block Image Color Rosado Text Block Image Color Verde …" at bounding box center [311, 139] width 137 height 92
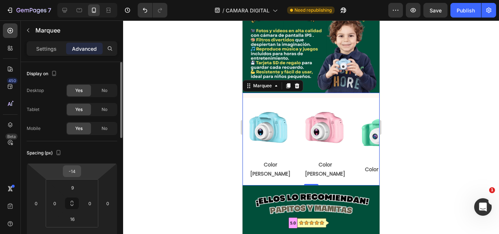
click at [80, 174] on div "-14" at bounding box center [72, 172] width 18 height 12
click at [58, 0] on html "7 Version history / CAMARA DIGITAL Need republishing Preview Save Publish 450 B…" at bounding box center [249, 0] width 499 height 0
click at [71, 185] on input "9" at bounding box center [72, 187] width 15 height 11
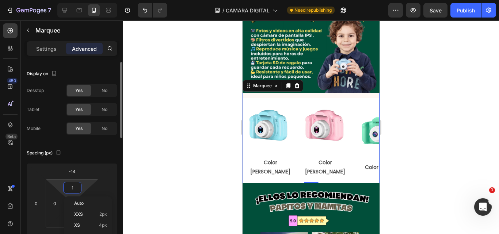
type input "0"
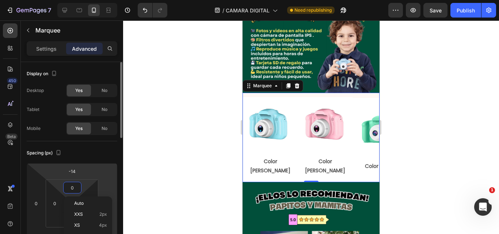
click at [113, 0] on html "7 Version history / CAMARA DIGITAL Need republishing Preview Save Publish 450 B…" at bounding box center [249, 0] width 499 height 0
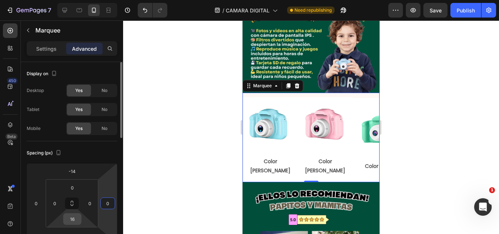
click at [74, 219] on input "16" at bounding box center [72, 219] width 15 height 11
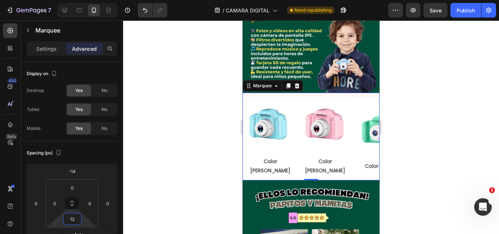
type input "11"
click at [289, 157] on p "Color Celeste" at bounding box center [270, 166] width 53 height 18
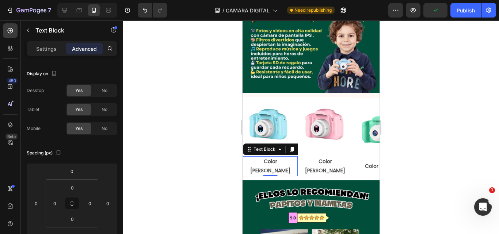
click at [281, 157] on p "Color Celeste" at bounding box center [270, 166] width 53 height 18
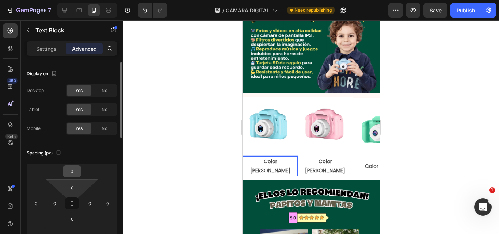
click at [78, 173] on input "0" at bounding box center [72, 171] width 15 height 11
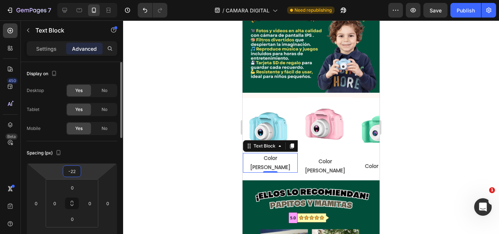
type input "-23"
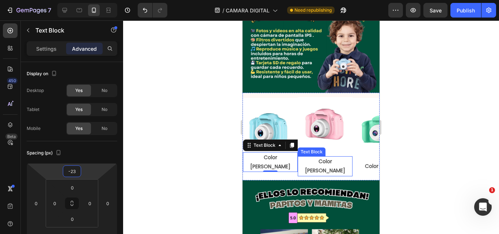
click at [325, 157] on p "Color Rosado" at bounding box center [325, 166] width 53 height 18
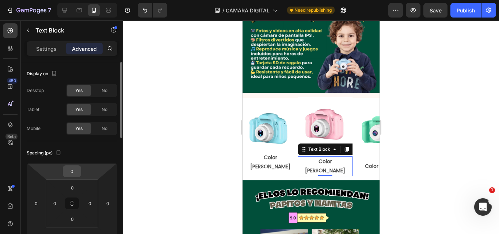
click at [83, 0] on html "7 Version history / CAMARA DIGITAL Need republishing Preview Save Publish 450 B…" at bounding box center [249, 0] width 499 height 0
click at [75, 175] on input "0" at bounding box center [72, 171] width 15 height 11
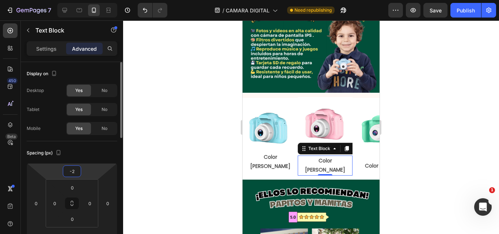
type input "-23"
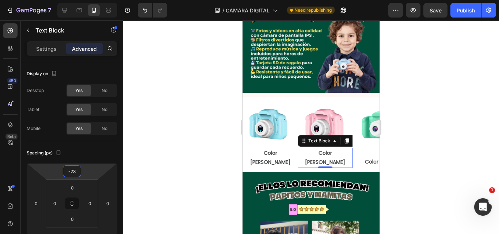
click at [136, 165] on div at bounding box center [311, 127] width 376 height 214
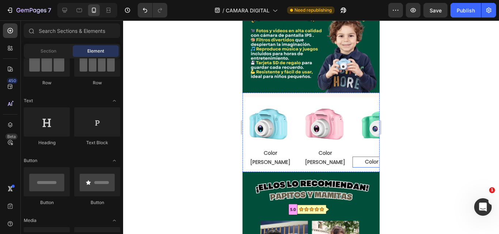
click at [371, 158] on p "Color Verde" at bounding box center [380, 162] width 53 height 9
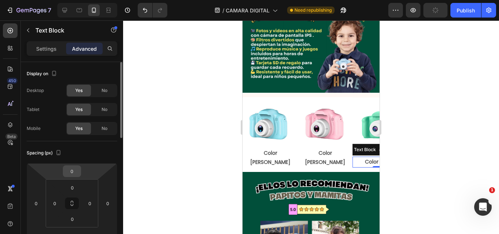
click at [73, 174] on input "0" at bounding box center [72, 171] width 15 height 11
type input "-23"
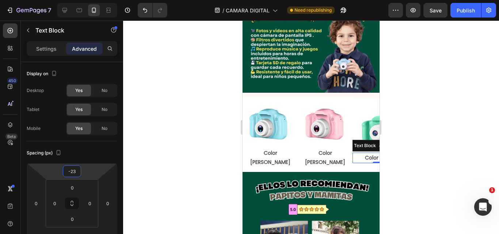
click at [147, 161] on div at bounding box center [311, 127] width 376 height 214
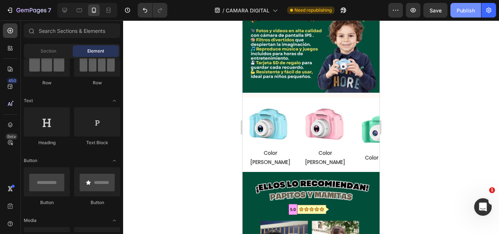
click at [477, 14] on button "Publish" at bounding box center [466, 10] width 31 height 15
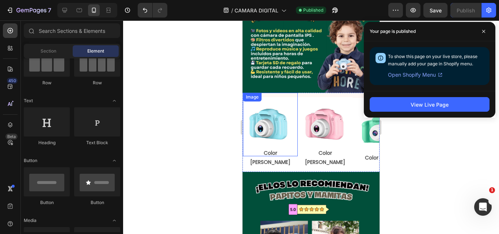
click at [264, 97] on img at bounding box center [270, 124] width 55 height 55
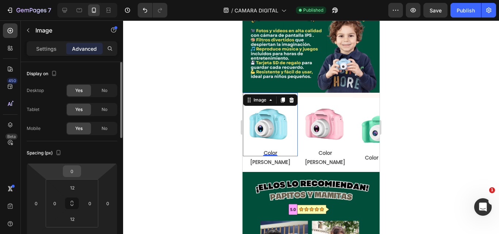
click at [74, 171] on input "0" at bounding box center [72, 171] width 15 height 11
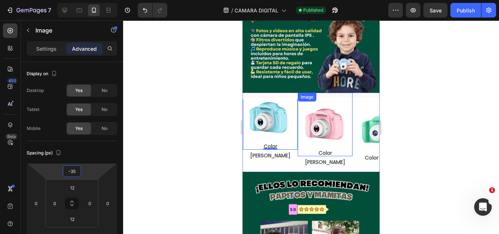
type input "-34"
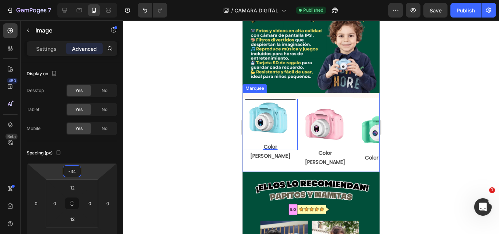
click at [269, 131] on div "Image 0 Color Celeste Text Block Image Color Rosado Text Block Image Color Verd…" at bounding box center [325, 130] width 165 height 75
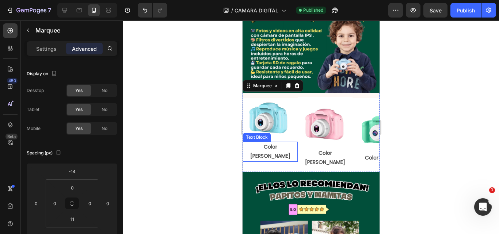
click at [269, 143] on p "Color Celeste" at bounding box center [270, 152] width 53 height 18
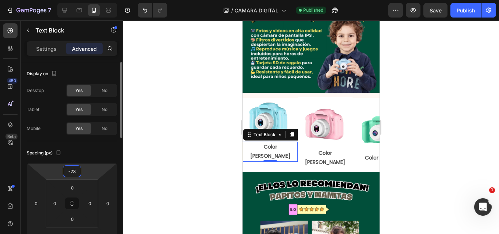
click at [69, 172] on input "-23" at bounding box center [72, 171] width 15 height 11
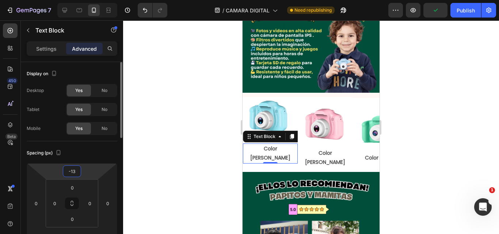
type input "-12"
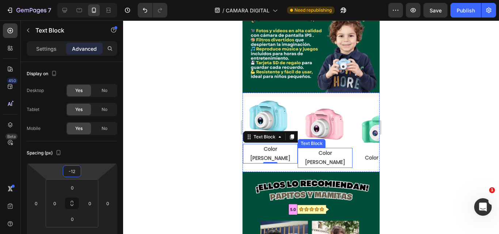
click at [331, 137] on div "Image Color Celeste Text Block 0 Image Color Rosado Text Block Image Color Verd…" at bounding box center [311, 132] width 137 height 79
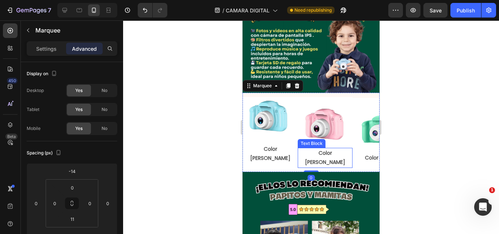
click at [329, 149] on p "Color Rosado" at bounding box center [325, 158] width 53 height 18
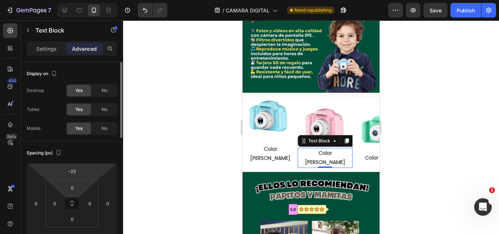
click at [69, 0] on html "7 Version history / CAMARA DIGITAL Need republishing Preview Save Publish 450 B…" at bounding box center [249, 0] width 499 height 0
click at [73, 173] on input "-23" at bounding box center [72, 171] width 15 height 11
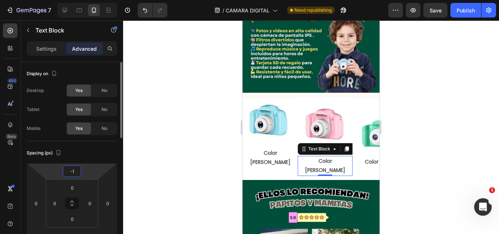
type input "-12"
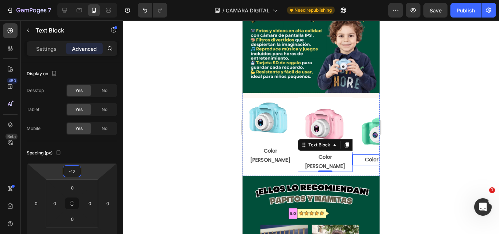
click at [370, 155] on p "Color Verde" at bounding box center [380, 159] width 53 height 9
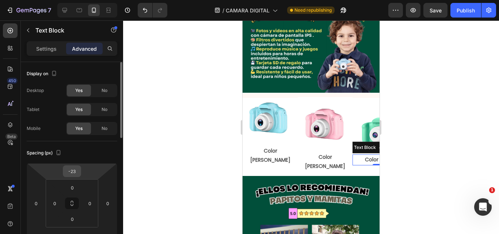
click at [71, 171] on input "-23" at bounding box center [72, 171] width 15 height 11
type input "-12"
click at [172, 153] on div at bounding box center [311, 127] width 376 height 214
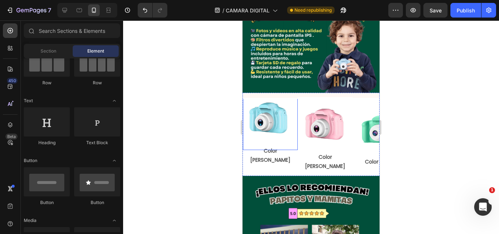
click at [266, 96] on img at bounding box center [270, 118] width 55 height 55
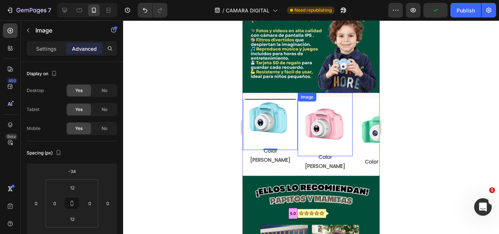
click at [318, 108] on img at bounding box center [325, 124] width 55 height 55
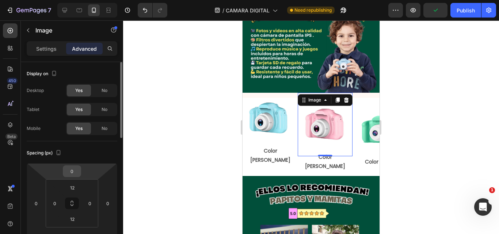
click at [76, 173] on input "0" at bounding box center [72, 171] width 15 height 11
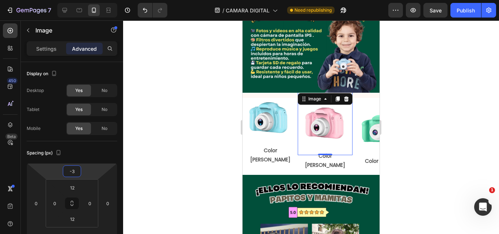
type input "-34"
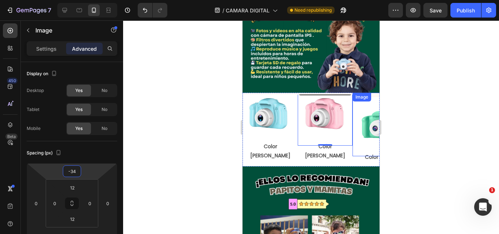
click at [362, 102] on img at bounding box center [380, 124] width 55 height 55
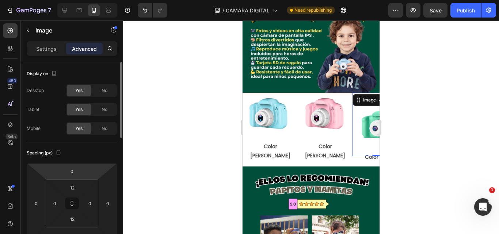
click at [71, 0] on html "7 Version history / CAMARA DIGITAL Need republishing Preview Save Publish 450 B…" at bounding box center [249, 0] width 499 height 0
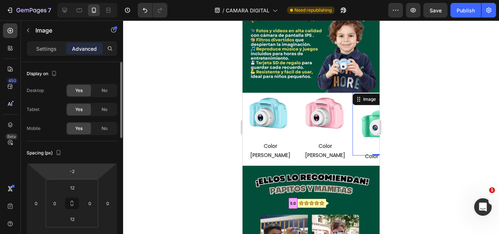
click at [71, 0] on html "7 Version history / CAMARA DIGITAL Need republishing Preview Save Publish 450 B…" at bounding box center [249, 0] width 499 height 0
click at [70, 176] on input "-2" at bounding box center [72, 171] width 15 height 11
click at [73, 172] on input "-2" at bounding box center [72, 171] width 15 height 11
click at [73, 171] on input "-2" at bounding box center [72, 171] width 15 height 11
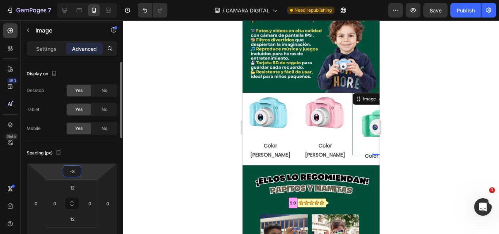
type input "-34"
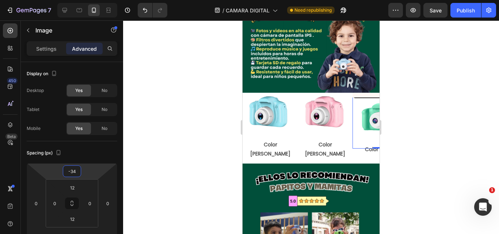
click at [143, 177] on div at bounding box center [311, 127] width 376 height 214
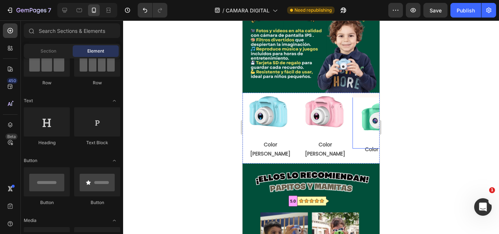
click at [370, 99] on img at bounding box center [380, 117] width 55 height 55
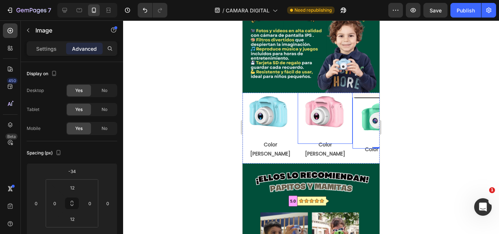
click at [336, 98] on img at bounding box center [325, 112] width 55 height 55
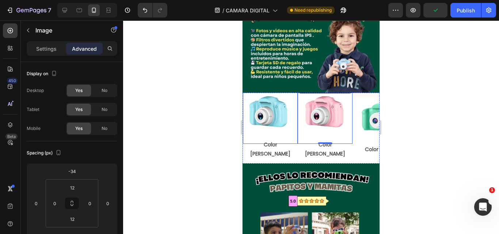
click at [271, 98] on img at bounding box center [270, 112] width 55 height 55
click at [358, 94] on img at bounding box center [380, 117] width 55 height 55
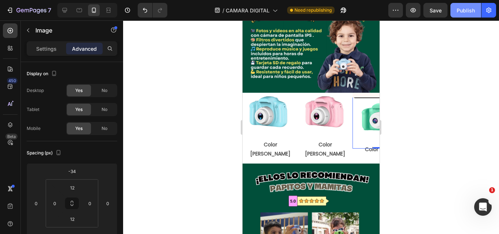
click at [477, 11] on button "Publish" at bounding box center [466, 10] width 31 height 15
click at [281, 85] on img at bounding box center [270, 112] width 55 height 55
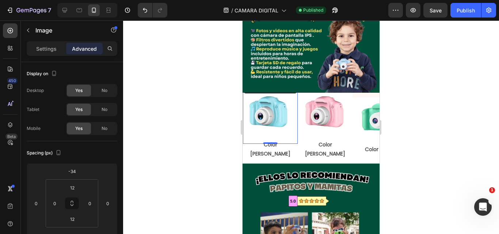
click at [398, 95] on div at bounding box center [311, 127] width 376 height 214
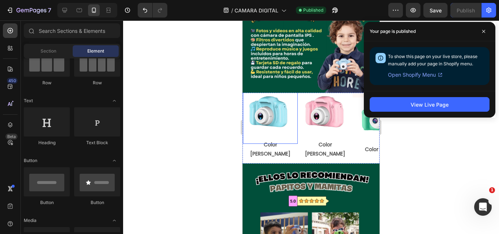
click at [276, 94] on img at bounding box center [270, 112] width 55 height 55
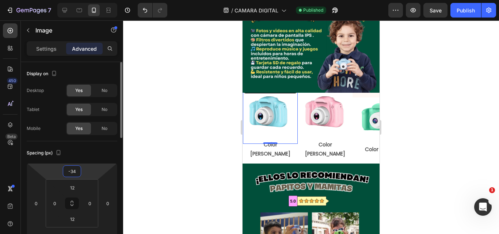
click at [75, 168] on input "-34" at bounding box center [72, 171] width 15 height 11
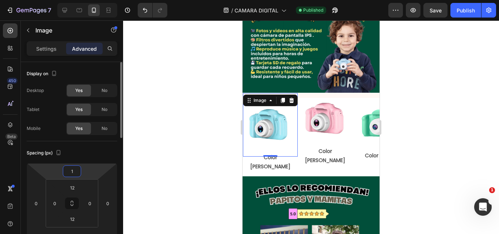
click at [76, 169] on input "1" at bounding box center [72, 171] width 15 height 11
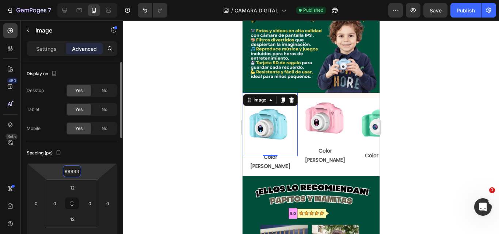
click at [79, 169] on input "000000000" at bounding box center [72, 171] width 15 height 11
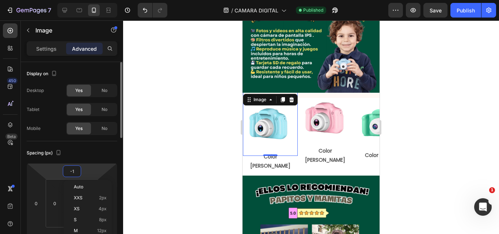
scroll to position [0, 0]
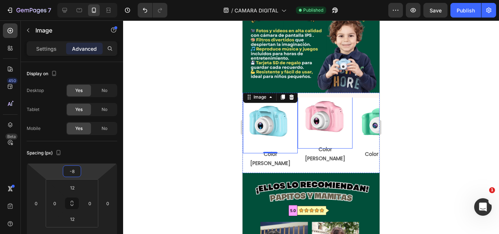
type input "-9"
click at [332, 98] on img at bounding box center [325, 117] width 55 height 55
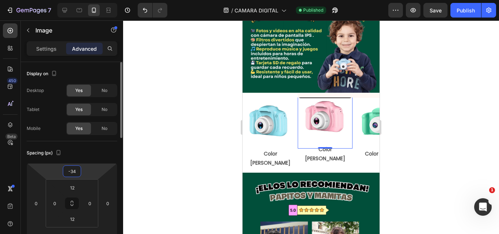
click at [83, 0] on html "7 Version history / CAMARA DIGITAL Published Preview Save Publish 450 Beta Sect…" at bounding box center [249, 0] width 499 height 0
click at [74, 173] on input "-34" at bounding box center [72, 171] width 15 height 11
click at [73, 173] on input "-34" at bounding box center [72, 171] width 15 height 11
click at [70, 170] on input "-34" at bounding box center [72, 171] width 15 height 11
click at [79, 172] on input "-34" at bounding box center [72, 171] width 15 height 11
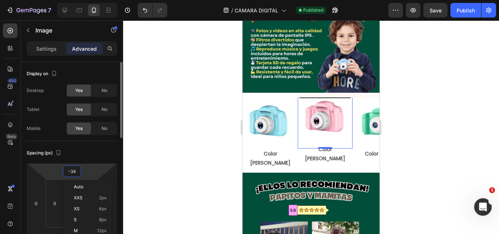
type input "-3"
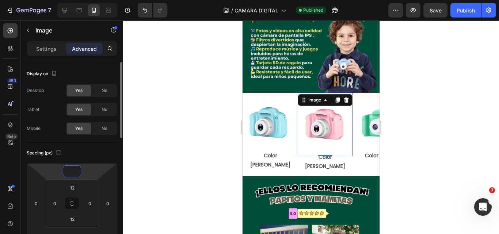
type input "-9"
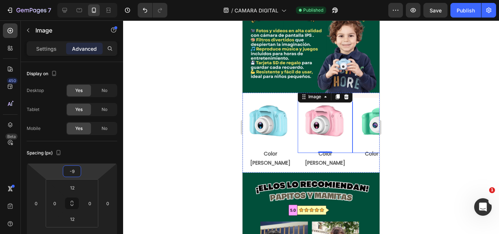
click at [370, 99] on img at bounding box center [380, 121] width 55 height 55
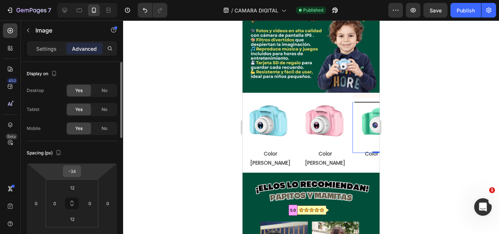
click at [75, 173] on input "-34" at bounding box center [72, 171] width 15 height 11
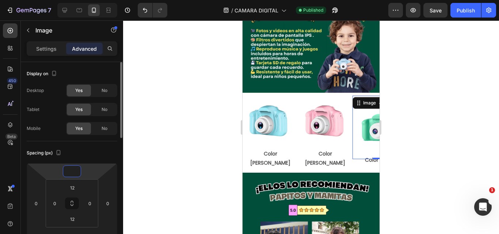
type input "-9"
click at [154, 151] on div at bounding box center [311, 127] width 376 height 214
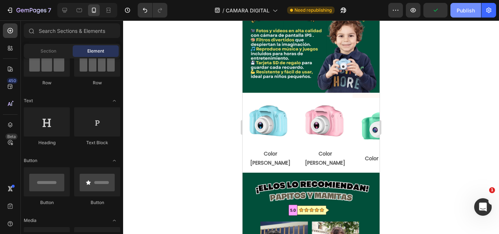
click at [465, 16] on button "Publish" at bounding box center [466, 10] width 31 height 15
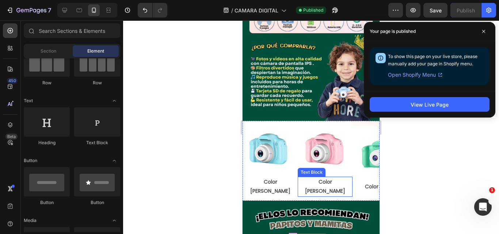
scroll to position [547, 0]
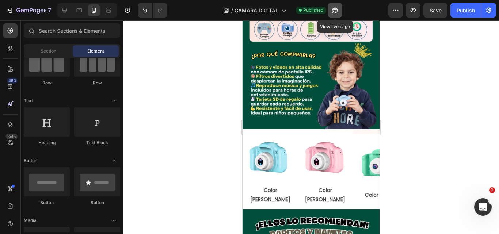
click at [337, 15] on button "button" at bounding box center [335, 10] width 15 height 15
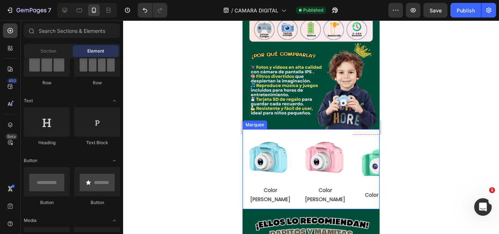
click at [292, 185] on div "Color Celeste" at bounding box center [270, 195] width 55 height 20
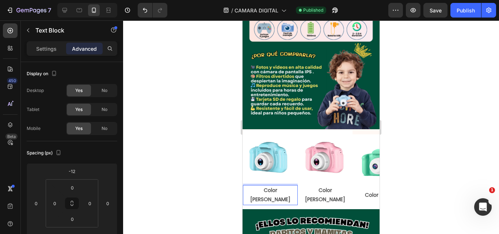
click at [282, 186] on p "Color Celeste" at bounding box center [270, 195] width 53 height 18
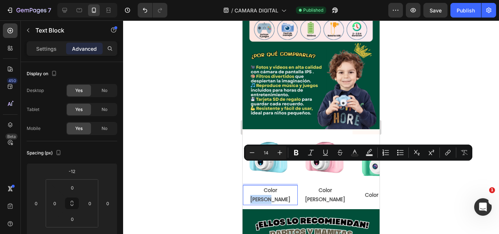
click at [287, 186] on p "Color Celeste" at bounding box center [270, 195] width 53 height 18
click at [298, 165] on div "Image Color Celeste Text Block 0 Image Color Rosado Text Block Image Color Verd…" at bounding box center [325, 167] width 165 height 76
click at [307, 186] on p "Color Rosado" at bounding box center [325, 195] width 53 height 18
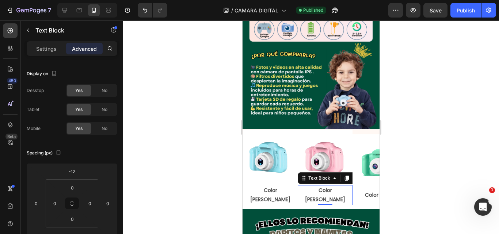
click at [287, 186] on p "Color Celeste" at bounding box center [270, 195] width 53 height 18
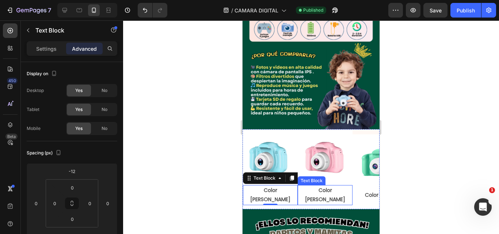
drag, startPoint x: 349, startPoint y: 169, endPoint x: 359, endPoint y: 164, distance: 10.1
click at [349, 186] on p "Color Rosado" at bounding box center [325, 195] width 53 height 18
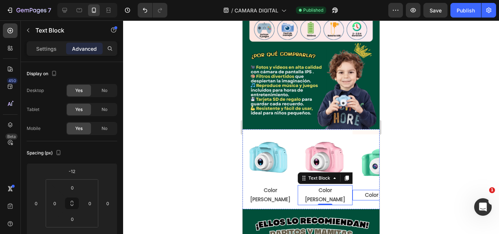
click at [361, 191] on p "Color Verde" at bounding box center [380, 195] width 53 height 9
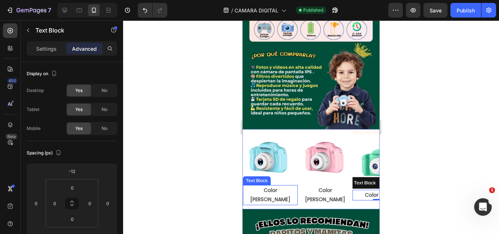
click at [291, 186] on p "Color Celeste" at bounding box center [270, 195] width 53 height 18
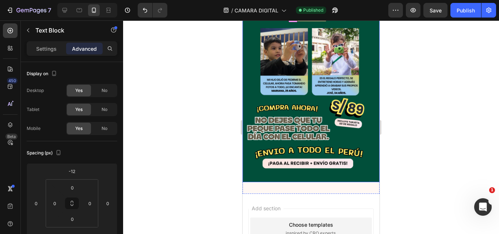
scroll to position [595, 0]
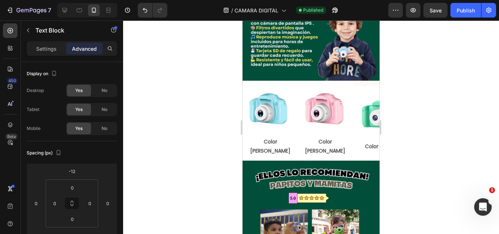
click at [449, 14] on div "Preview Save Publish" at bounding box center [443, 10] width 108 height 15
click at [453, 12] on button "Publish" at bounding box center [466, 10] width 31 height 15
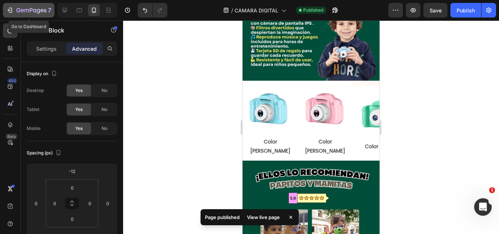
click at [22, 13] on icon "button" at bounding box center [31, 11] width 30 height 6
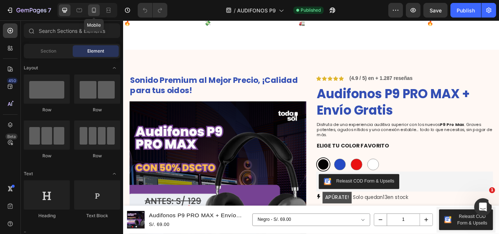
click at [90, 14] on div at bounding box center [94, 10] width 12 height 12
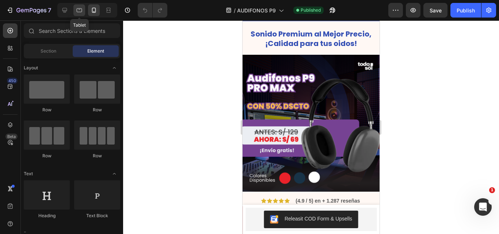
click at [82, 11] on icon at bounding box center [79, 10] width 7 height 7
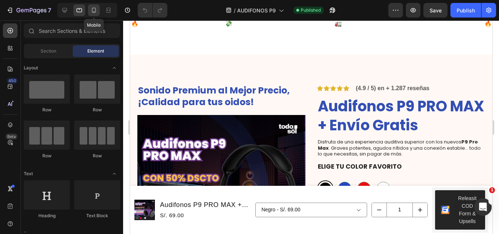
click at [90, 8] on div at bounding box center [94, 10] width 12 height 12
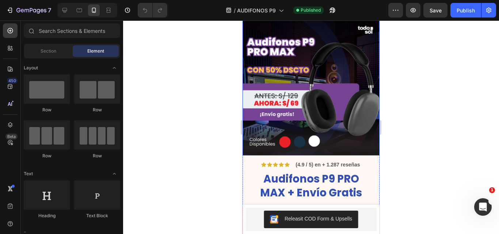
scroll to position [73, 0]
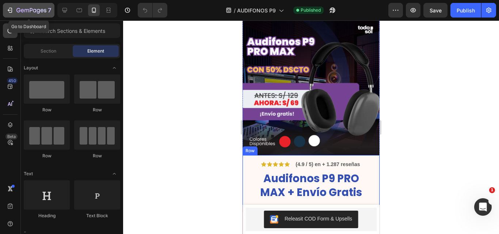
click at [23, 4] on button "7" at bounding box center [29, 10] width 52 height 15
